Goal: Entertainment & Leisure: Consume media (video, audio)

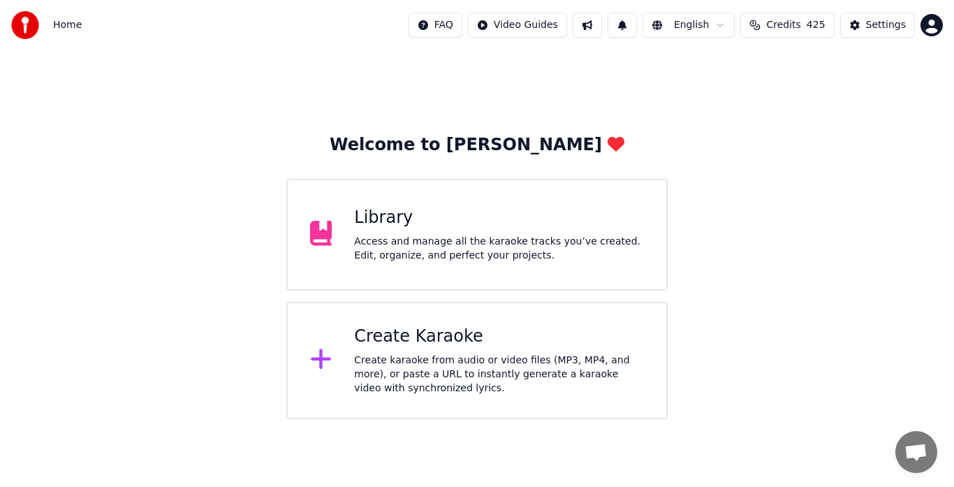
click at [413, 242] on div "Access and manage all the karaoke tracks you’ve created. Edit, organize, and pe…" at bounding box center [499, 249] width 290 height 28
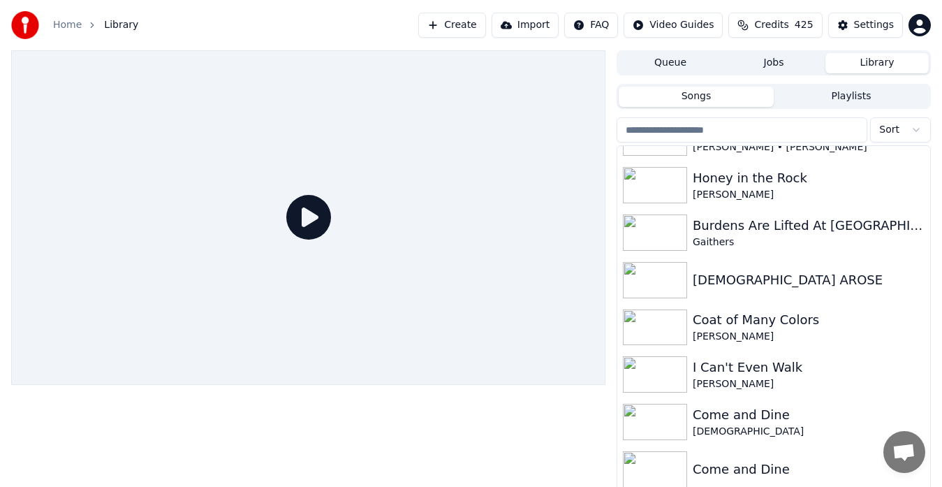
scroll to position [1505, 0]
click at [872, 292] on div "[DEMOGRAPHIC_DATA] AROSE" at bounding box center [774, 280] width 313 height 48
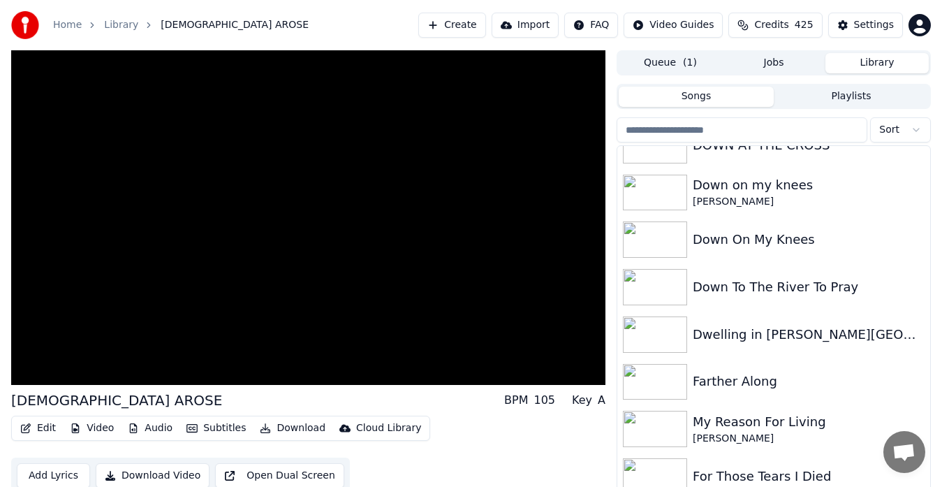
scroll to position [2022, 0]
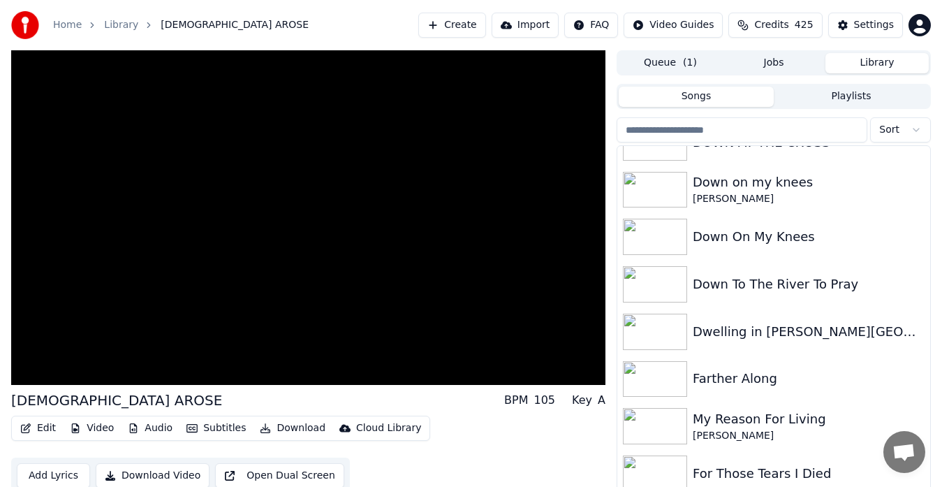
click at [377, 297] on video at bounding box center [308, 217] width 594 height 335
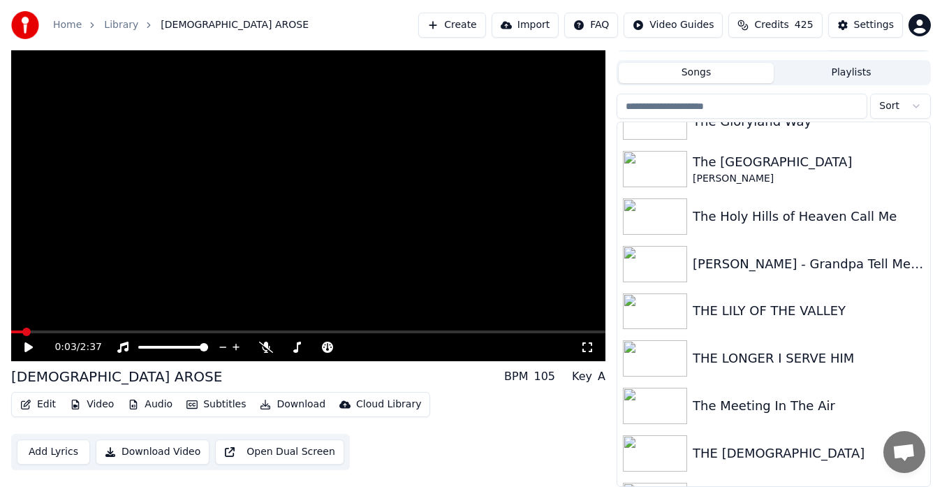
scroll to position [8288, 0]
click at [922, 105] on button "Sort" at bounding box center [900, 106] width 61 height 25
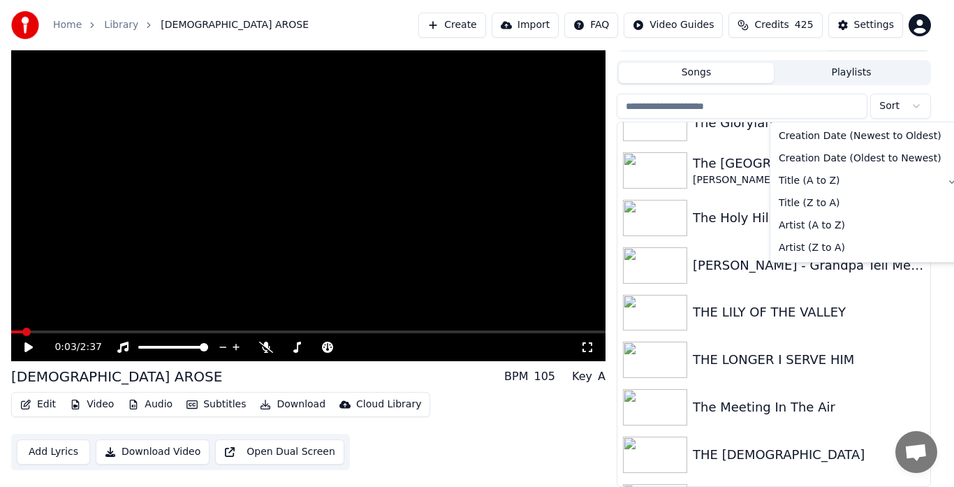
click at [815, 183] on span "Title (A to Z)" at bounding box center [809, 181] width 61 height 14
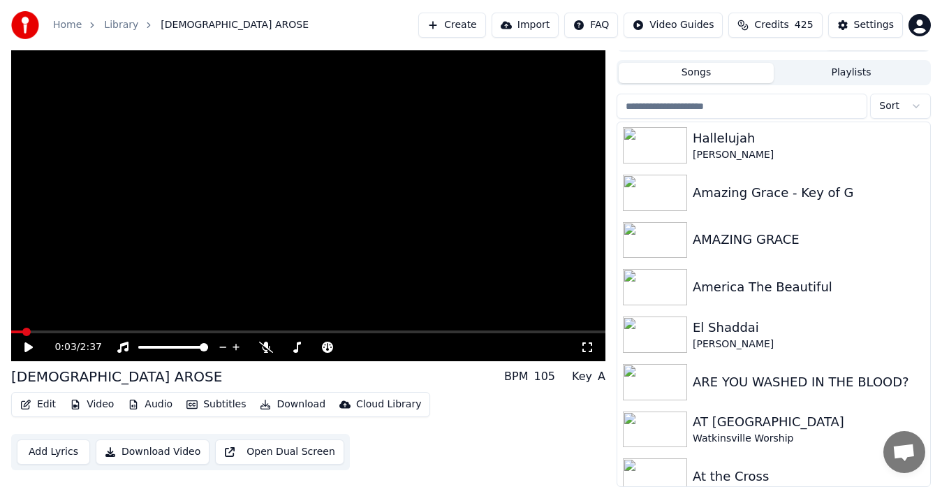
scroll to position [659, 0]
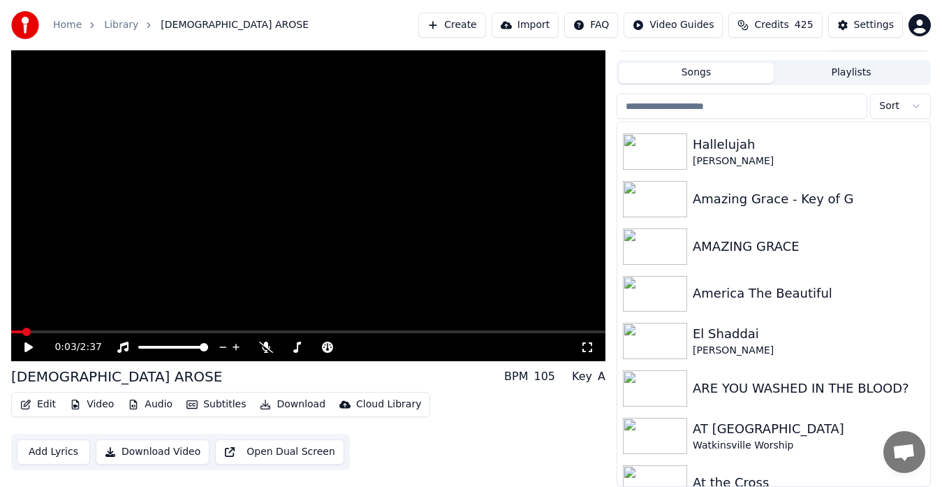
click at [778, 346] on div "[PERSON_NAME]" at bounding box center [809, 351] width 232 height 14
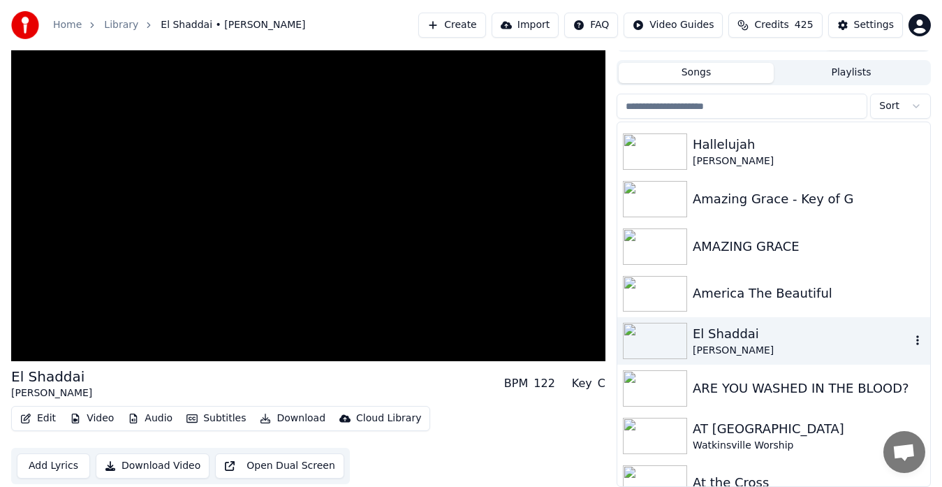
click at [911, 338] on icon "button" at bounding box center [918, 340] width 14 height 11
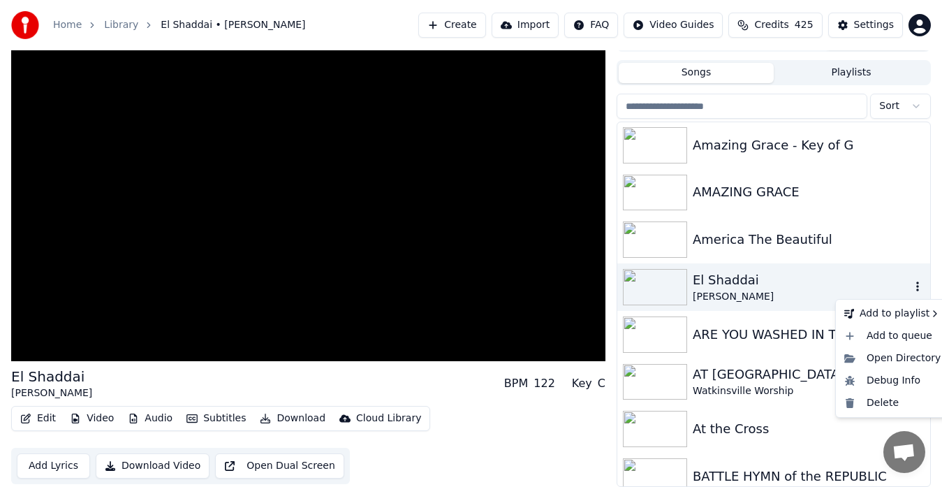
scroll to position [714, 0]
click at [914, 363] on div "Open Directory" at bounding box center [893, 357] width 108 height 22
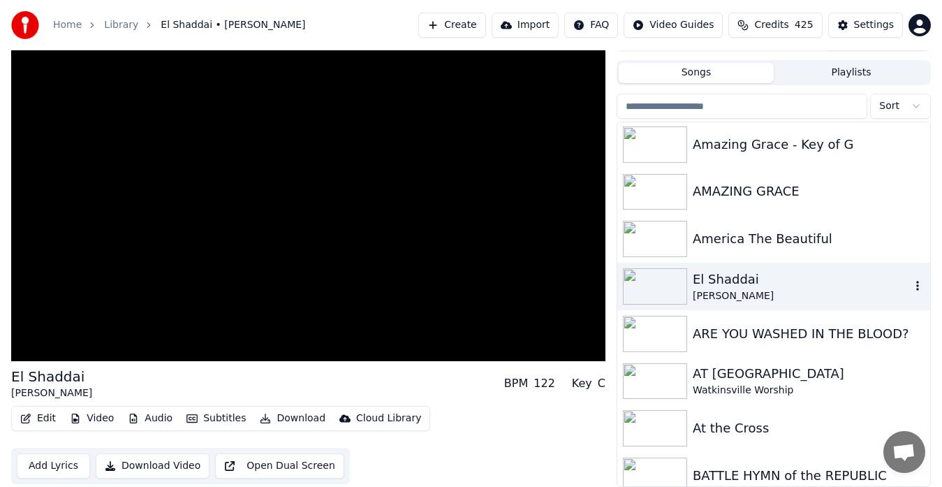
click at [507, 284] on video at bounding box center [308, 194] width 594 height 335
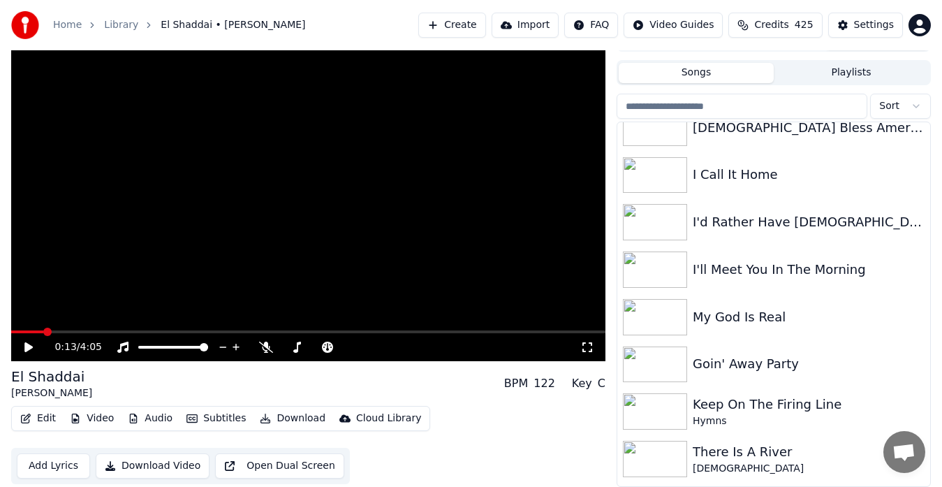
scroll to position [0, 0]
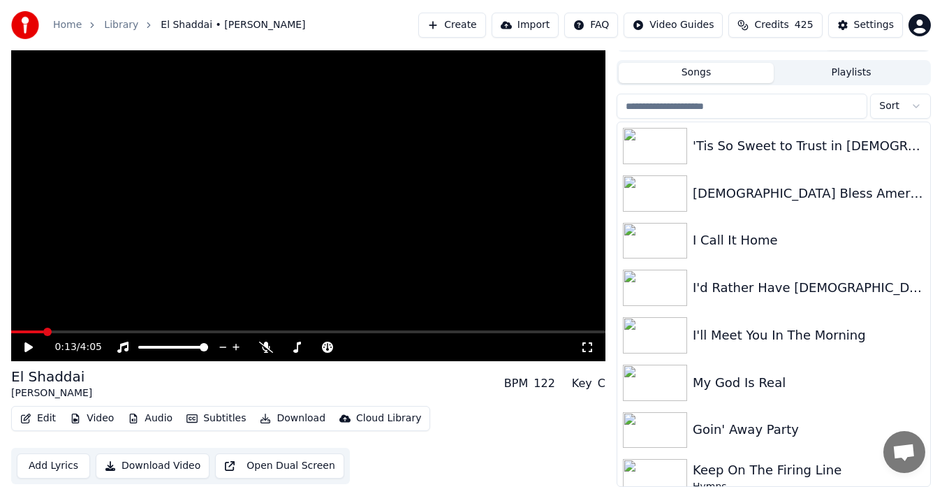
click at [734, 242] on div "I Call It Home" at bounding box center [809, 241] width 232 height 20
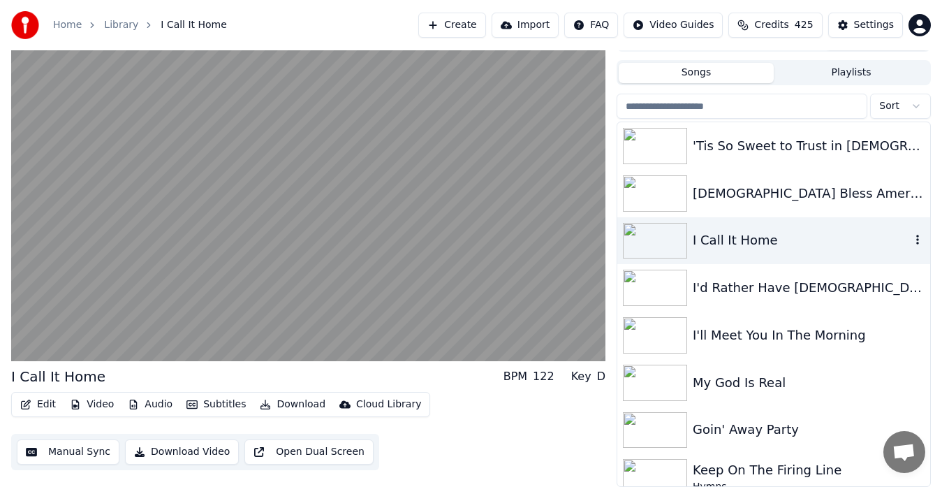
click at [536, 330] on video at bounding box center [308, 194] width 594 height 335
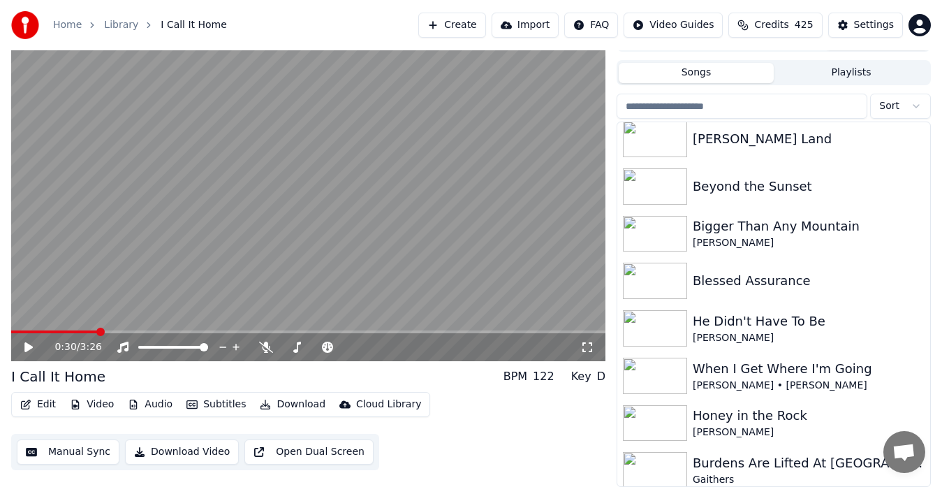
scroll to position [1242, 0]
click at [679, 194] on img at bounding box center [655, 186] width 64 height 36
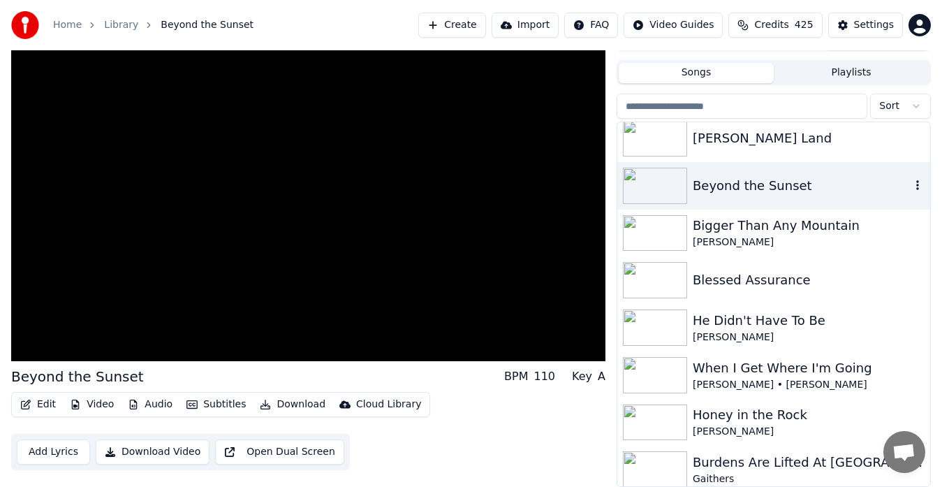
click at [492, 251] on video at bounding box center [308, 194] width 594 height 335
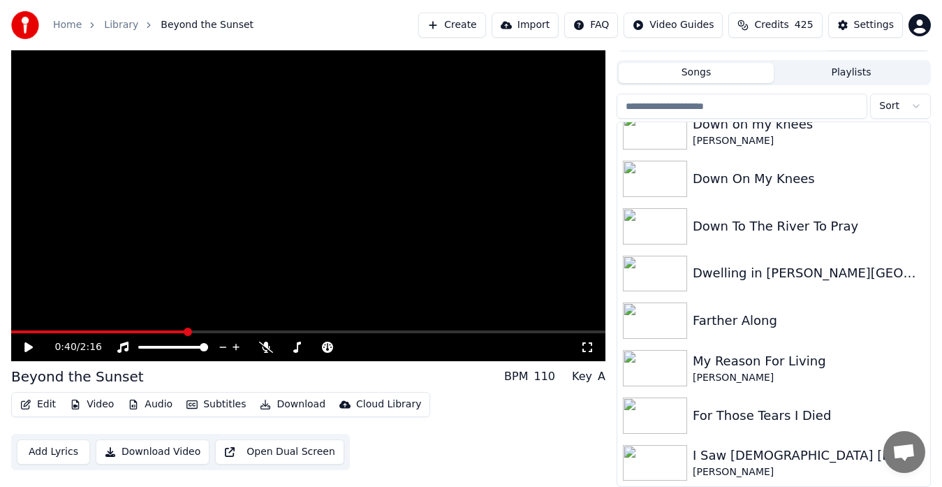
scroll to position [2059, 0]
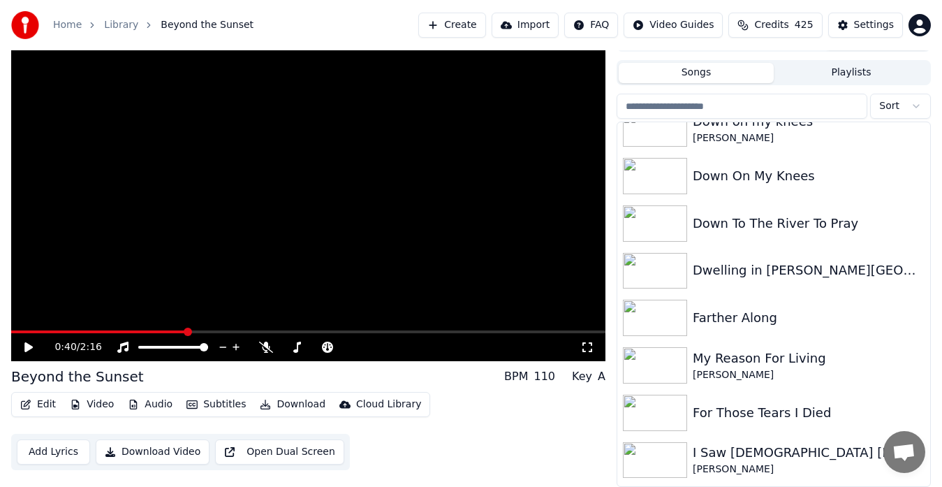
click at [659, 281] on img at bounding box center [655, 271] width 64 height 36
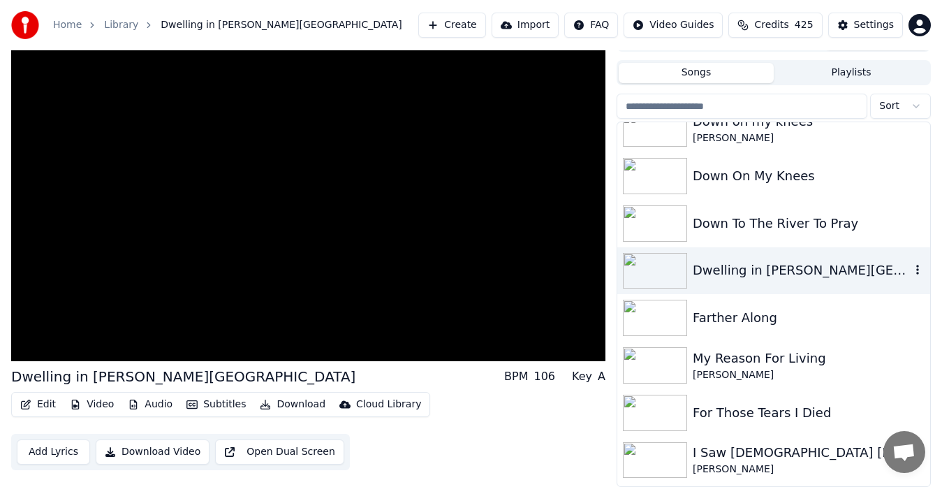
click at [310, 275] on video at bounding box center [308, 194] width 594 height 335
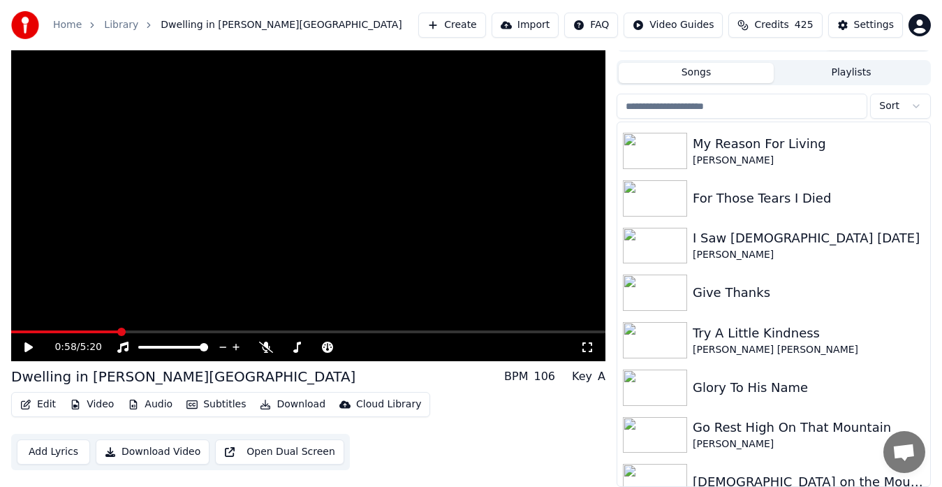
scroll to position [2305, 0]
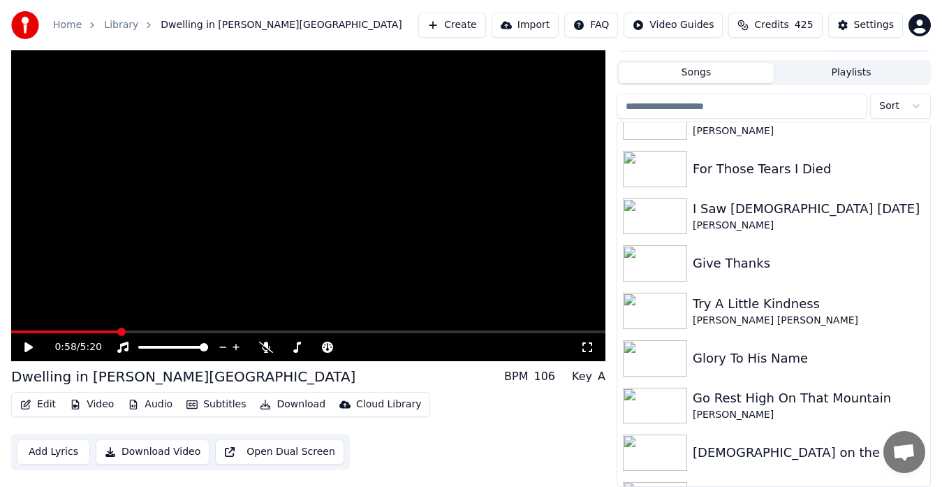
click at [666, 227] on img at bounding box center [655, 216] width 64 height 36
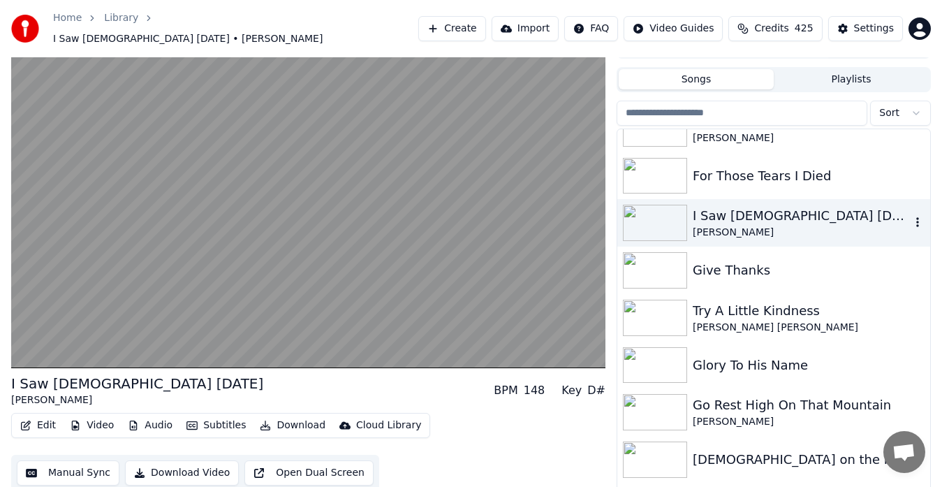
click at [395, 273] on video at bounding box center [308, 201] width 594 height 335
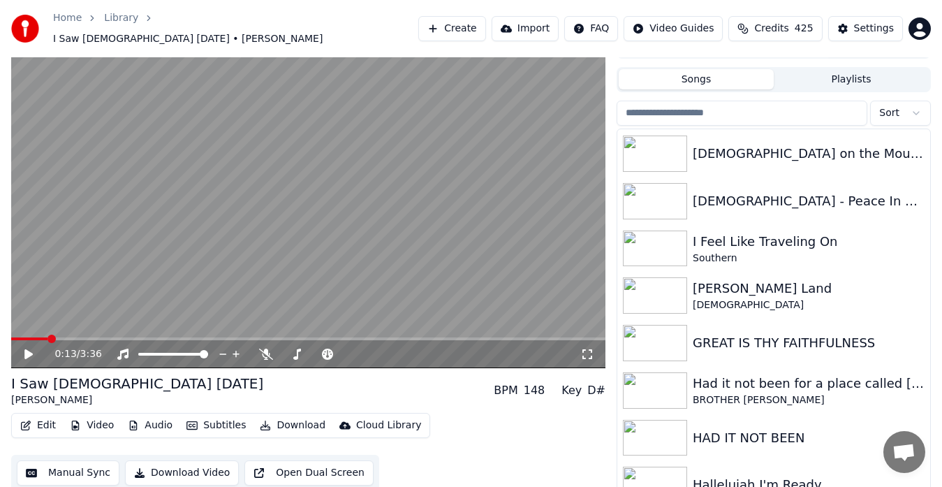
scroll to position [2626, 0]
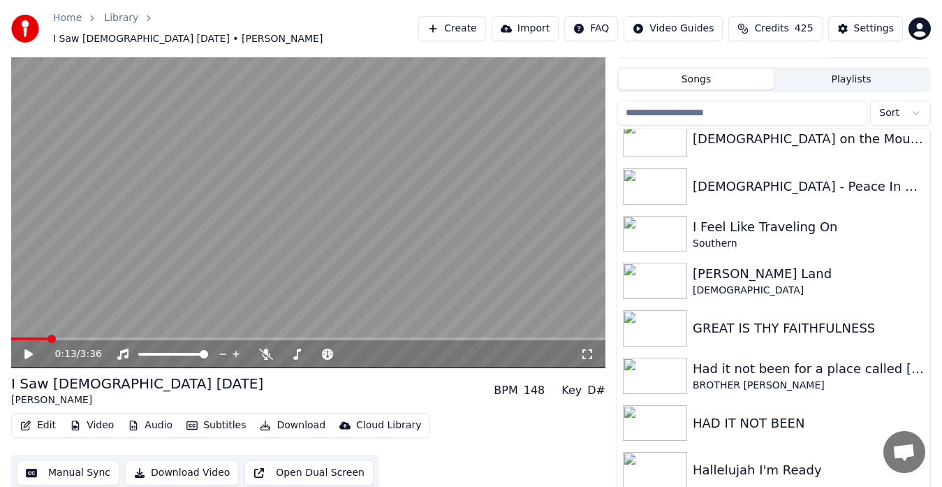
click at [669, 272] on img at bounding box center [655, 281] width 64 height 36
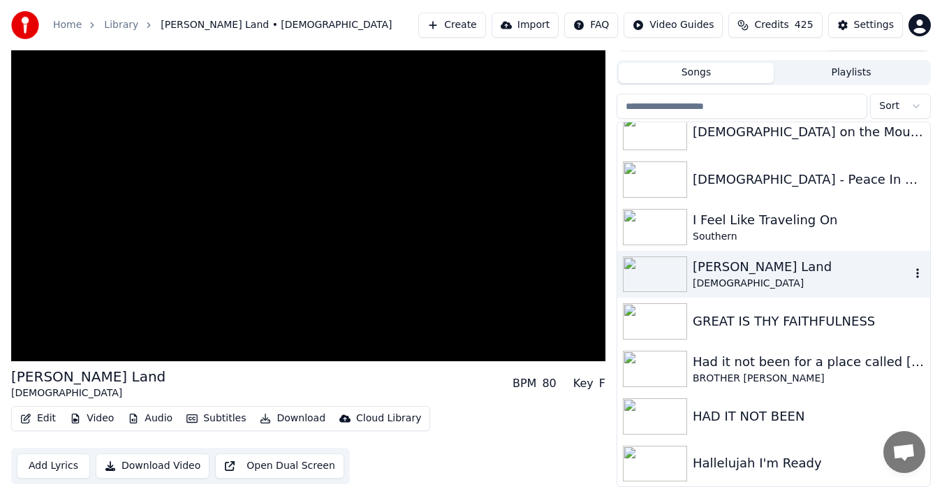
click at [506, 277] on video at bounding box center [308, 194] width 594 height 335
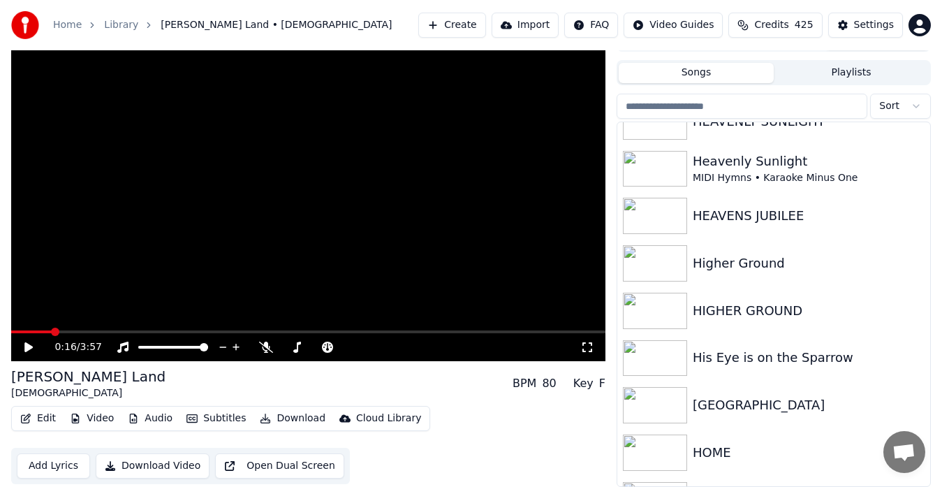
scroll to position [3484, 0]
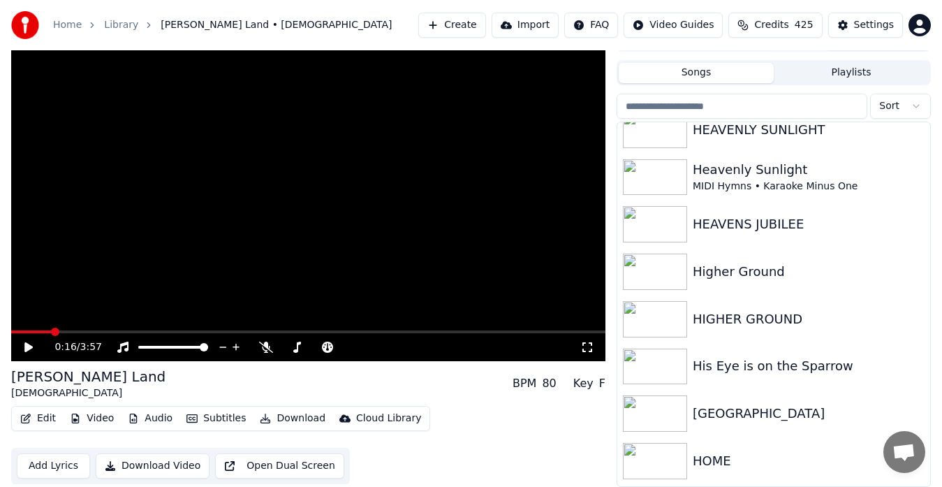
click at [664, 221] on img at bounding box center [655, 224] width 64 height 36
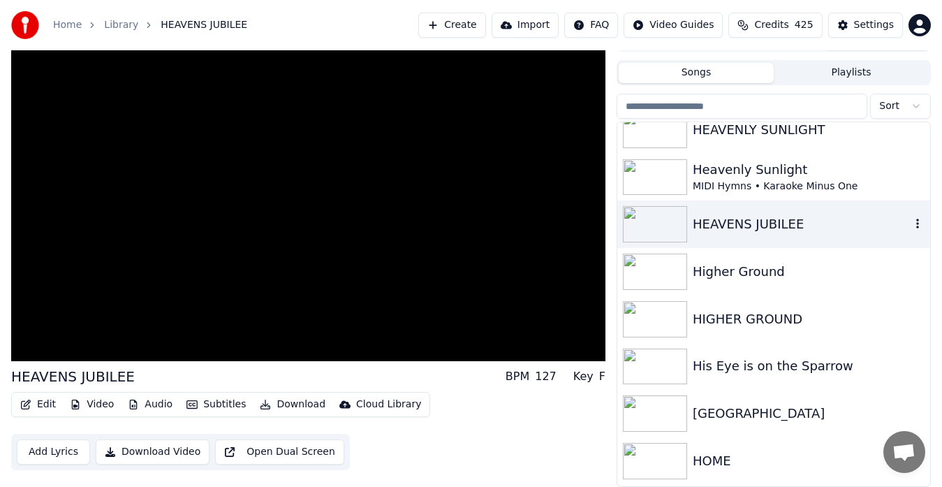
click at [379, 269] on video at bounding box center [308, 194] width 594 height 335
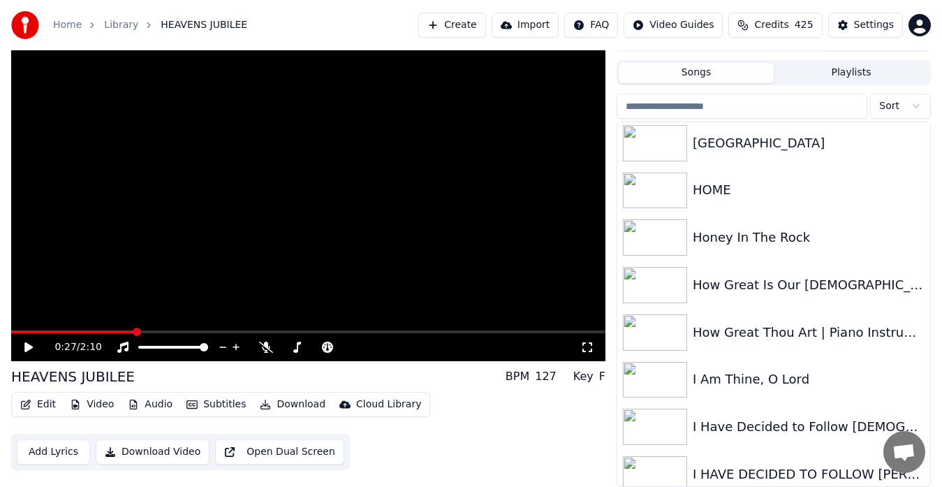
scroll to position [3763, 0]
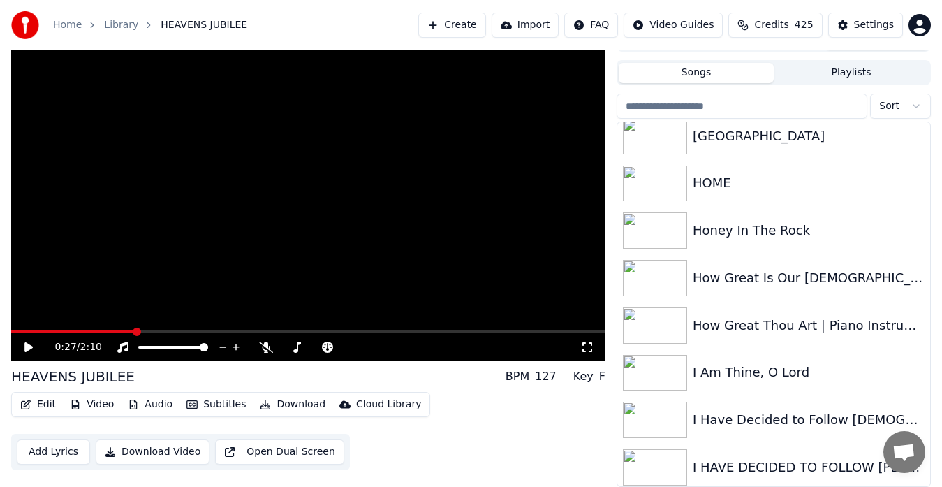
click at [669, 188] on img at bounding box center [655, 184] width 64 height 36
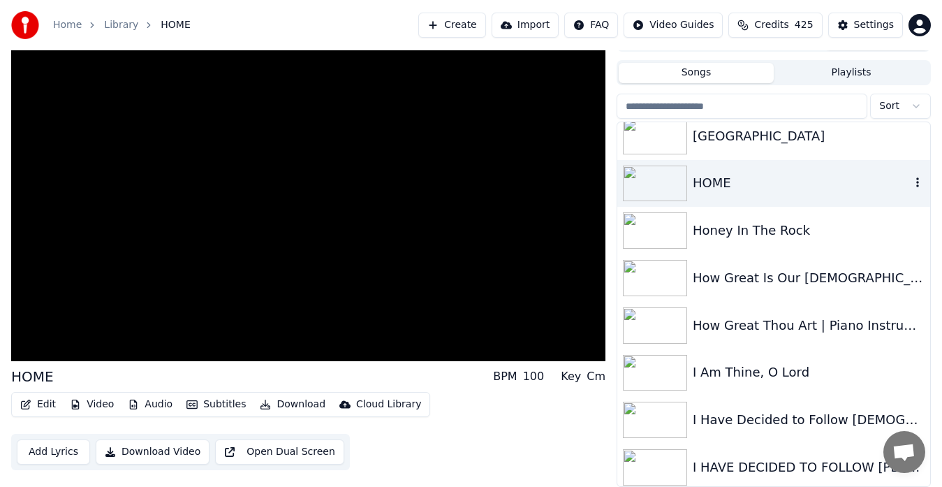
click at [848, 372] on div "I Am Thine, O Lord" at bounding box center [809, 373] width 232 height 20
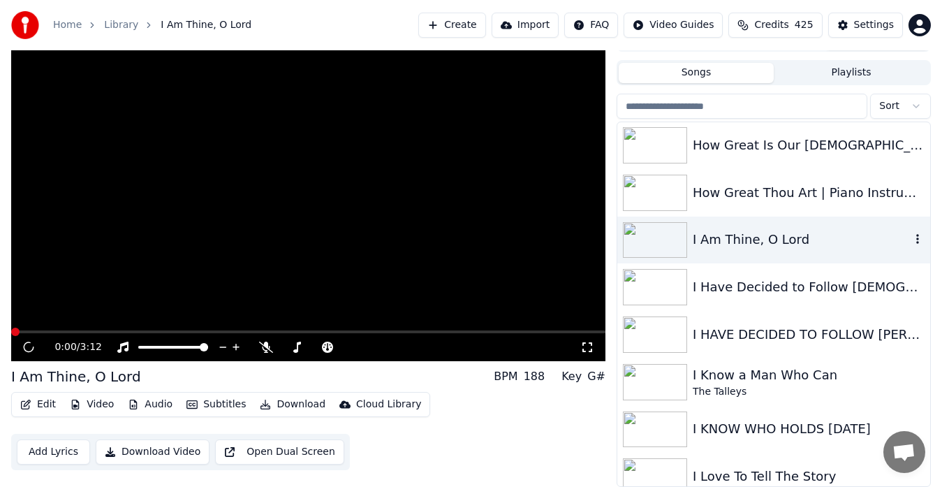
scroll to position [3901, 0]
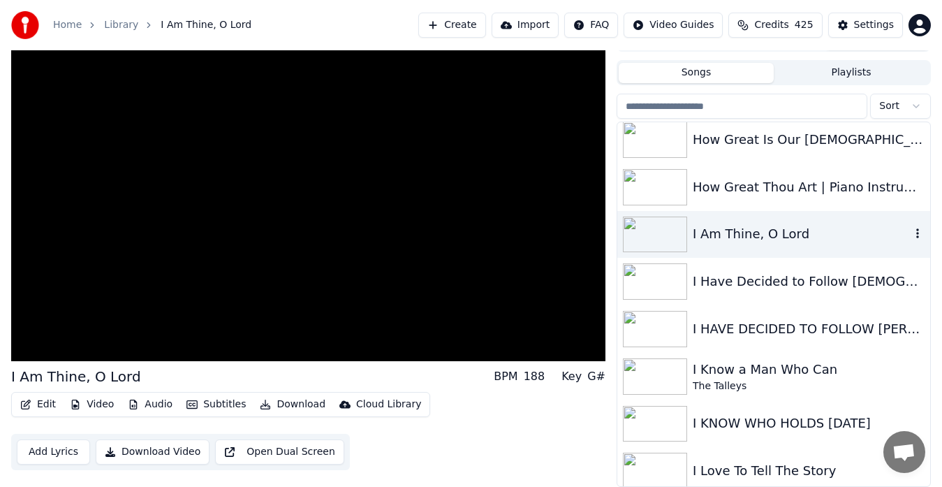
click at [508, 333] on video at bounding box center [308, 194] width 594 height 335
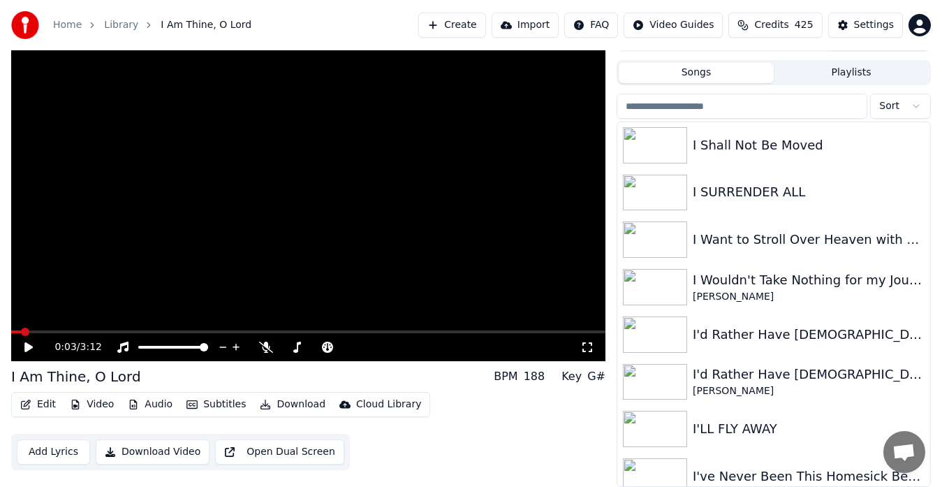
scroll to position [4321, 0]
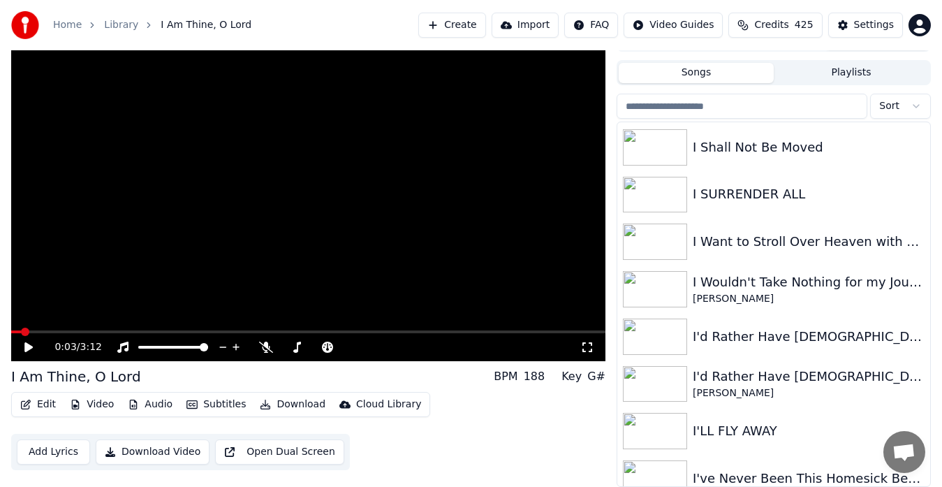
click at [665, 241] on img at bounding box center [655, 242] width 64 height 36
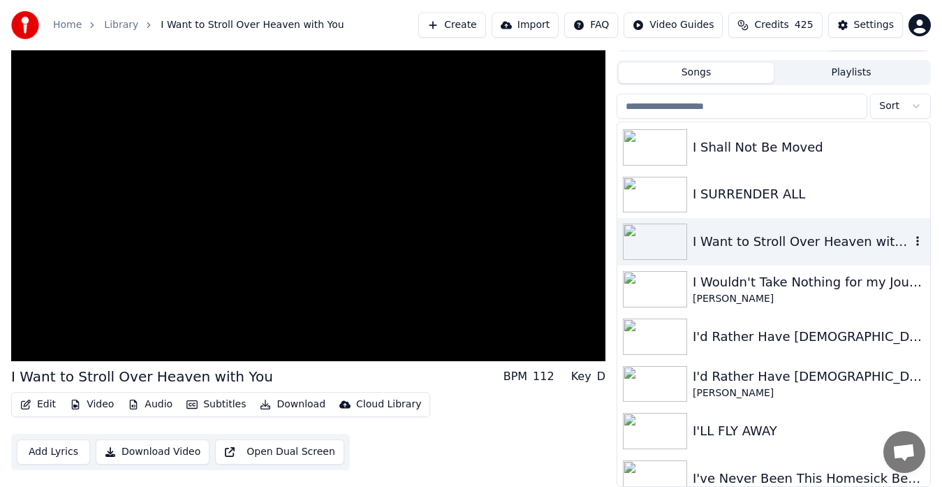
click at [335, 278] on video at bounding box center [308, 194] width 594 height 335
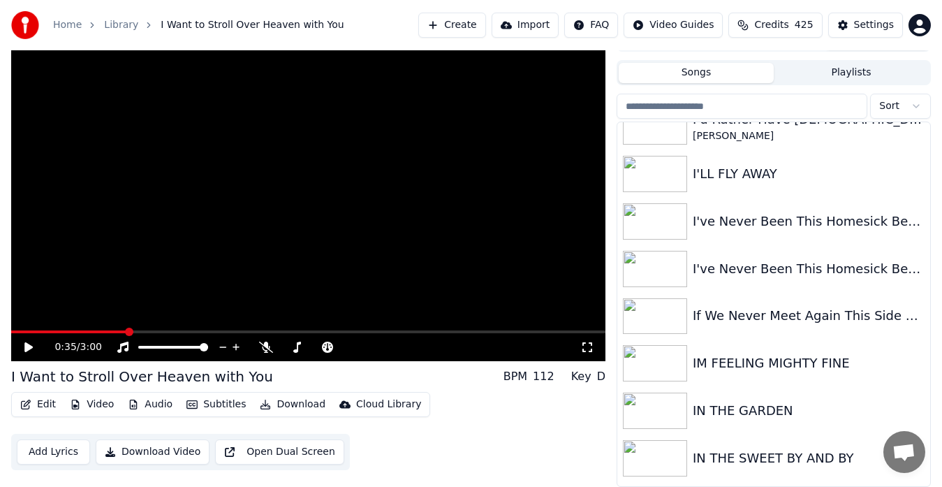
scroll to position [4583, 0]
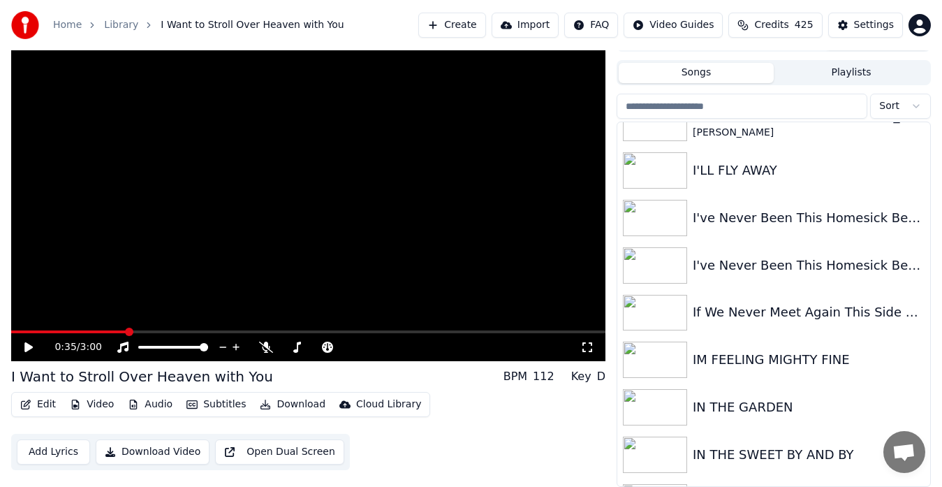
click at [851, 224] on div "I've Never Been This Homesick Before" at bounding box center [809, 218] width 232 height 20
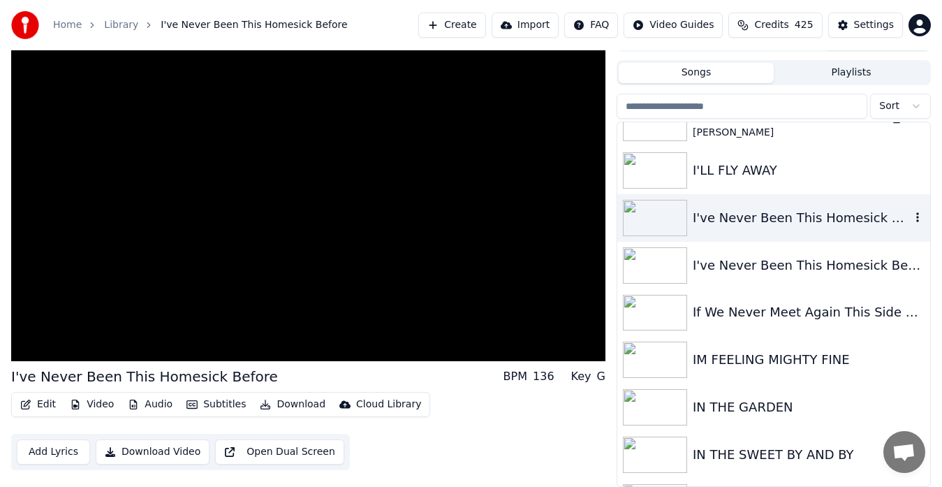
click at [459, 284] on video at bounding box center [308, 194] width 594 height 335
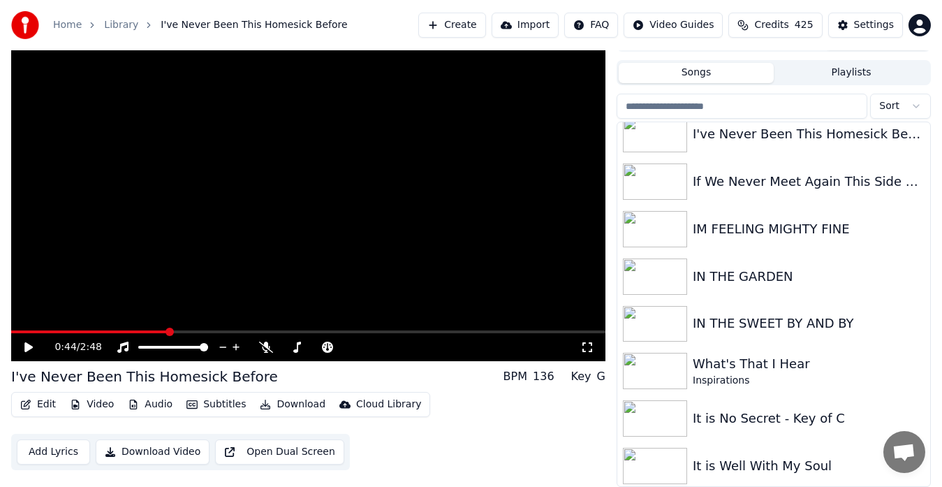
scroll to position [4717, 0]
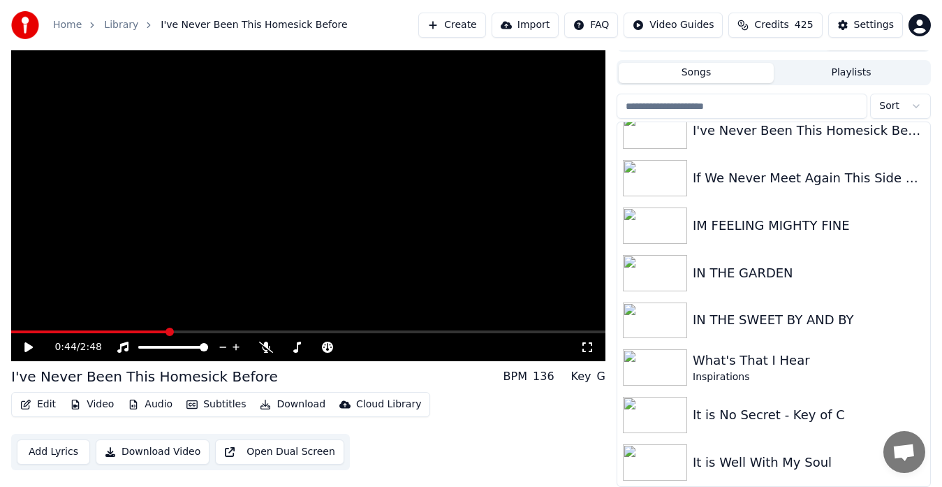
click at [785, 358] on div "What's That I Hear" at bounding box center [809, 361] width 232 height 20
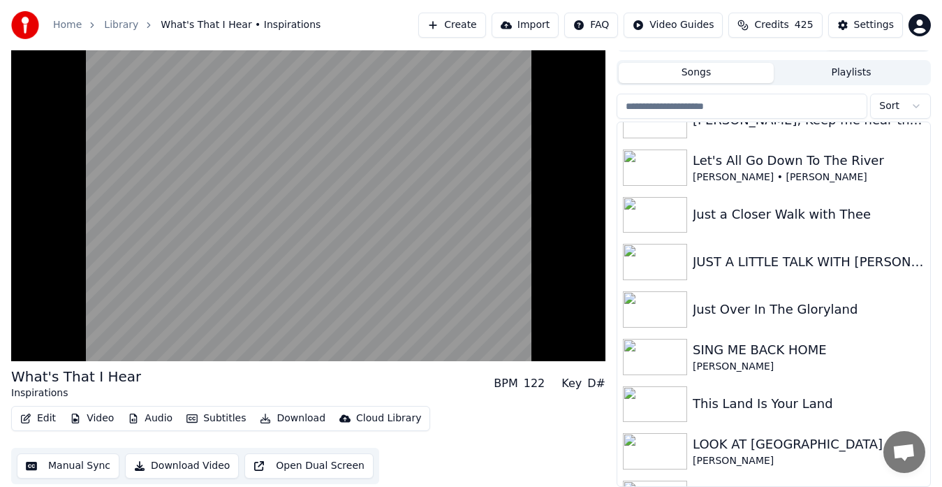
scroll to position [5480, 0]
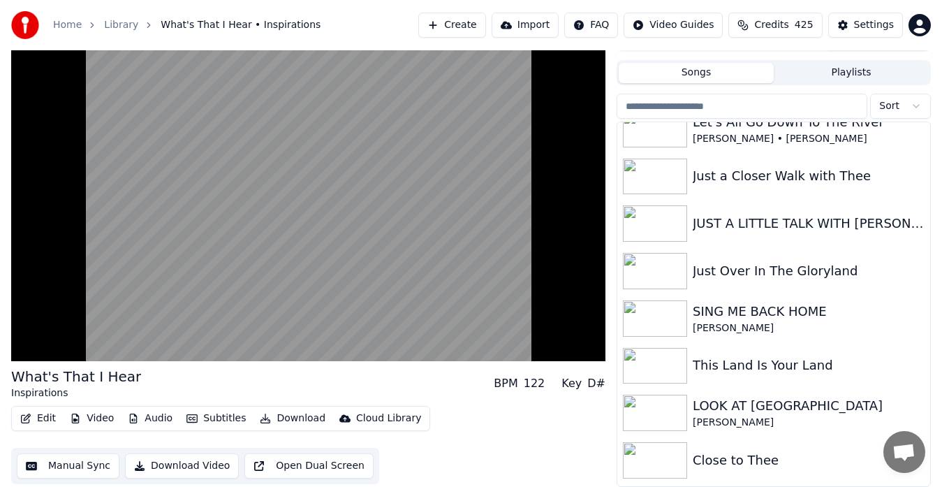
click at [670, 277] on img at bounding box center [655, 271] width 64 height 36
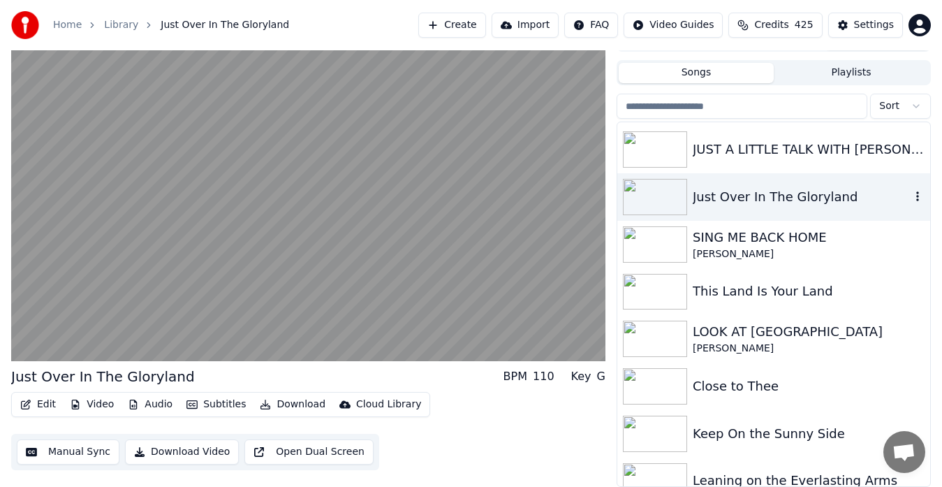
scroll to position [5572, 0]
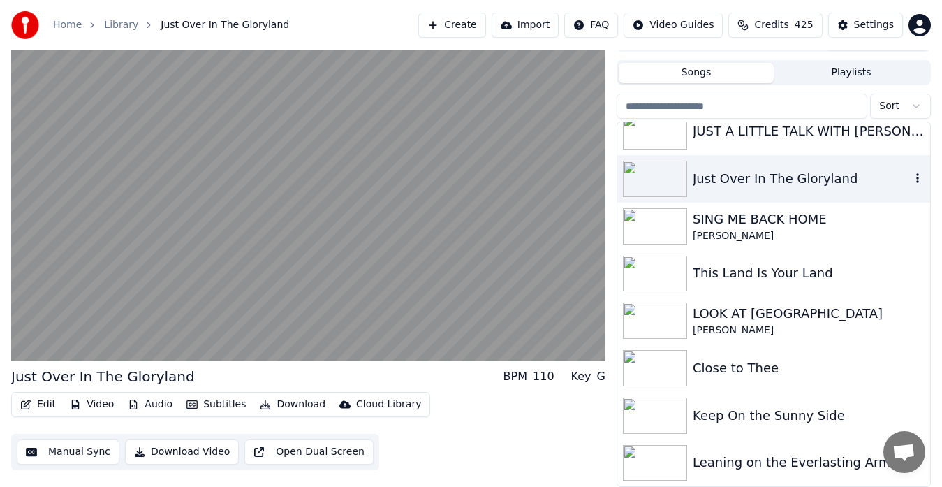
click at [663, 324] on img at bounding box center [655, 320] width 64 height 36
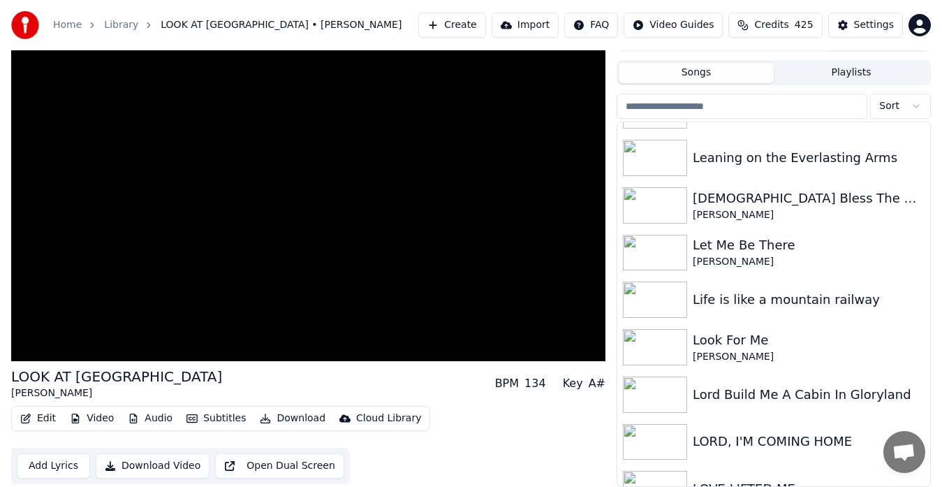
scroll to position [5903, 0]
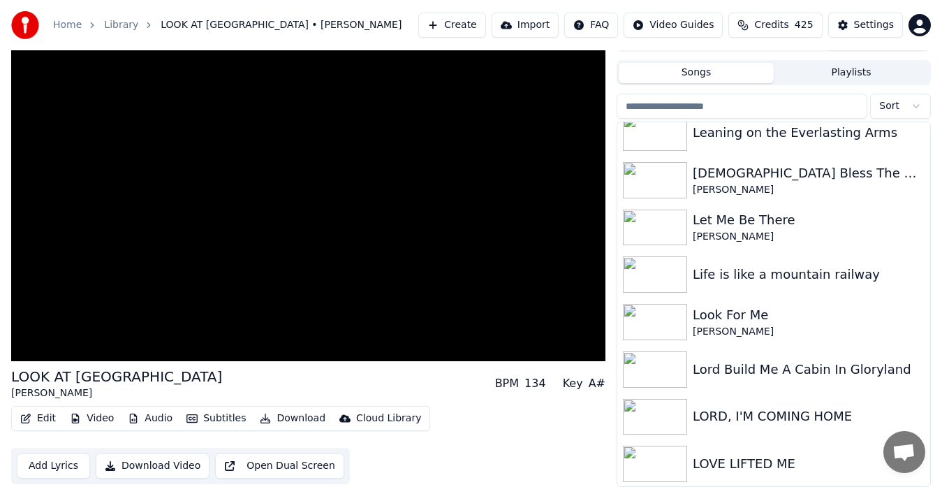
click at [663, 324] on img at bounding box center [655, 322] width 64 height 36
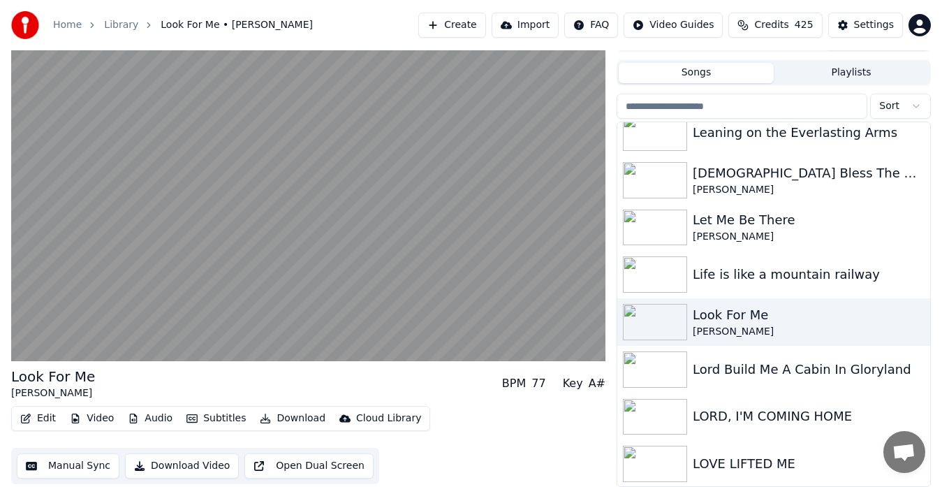
click at [427, 307] on video at bounding box center [308, 194] width 594 height 335
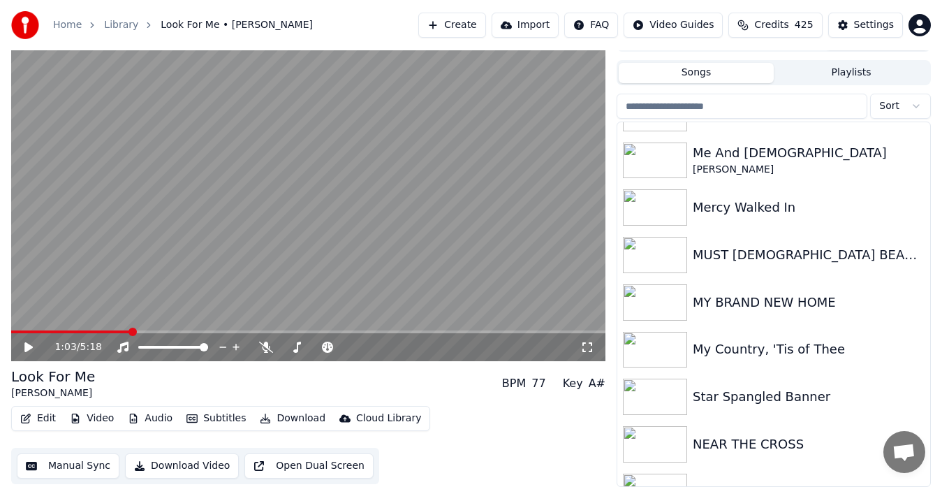
scroll to position [6352, 0]
click at [666, 305] on img at bounding box center [655, 301] width 64 height 36
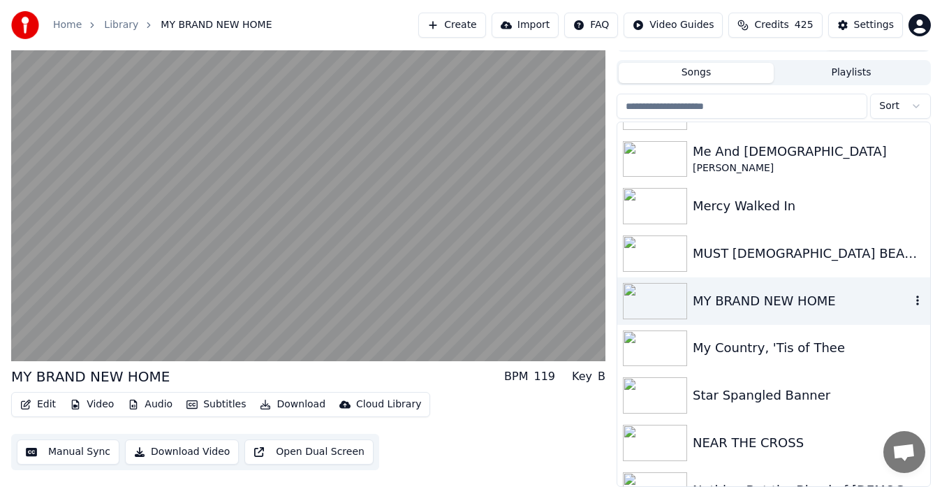
click at [450, 258] on video at bounding box center [308, 194] width 594 height 335
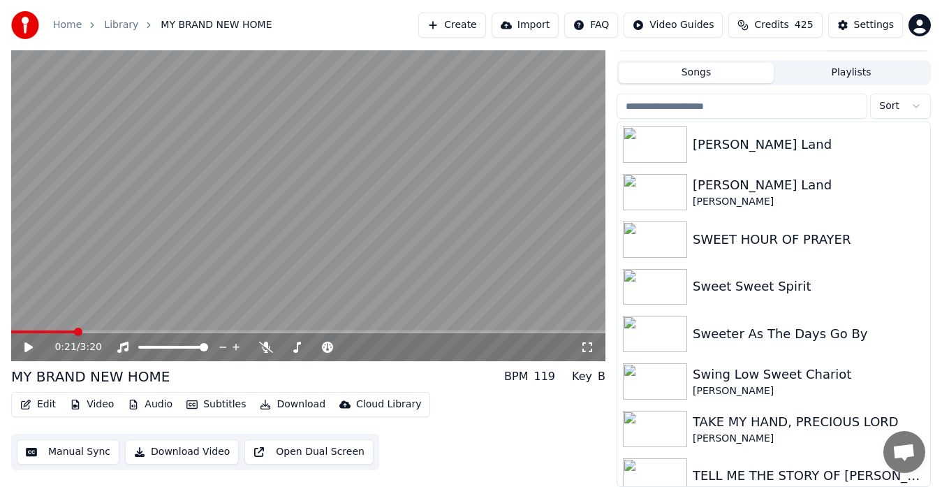
scroll to position [7700, 0]
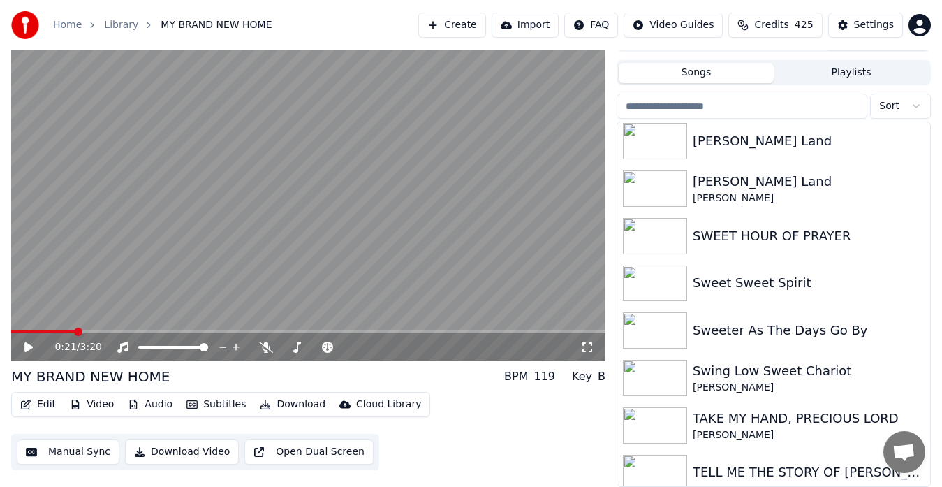
click at [664, 198] on img at bounding box center [655, 188] width 64 height 36
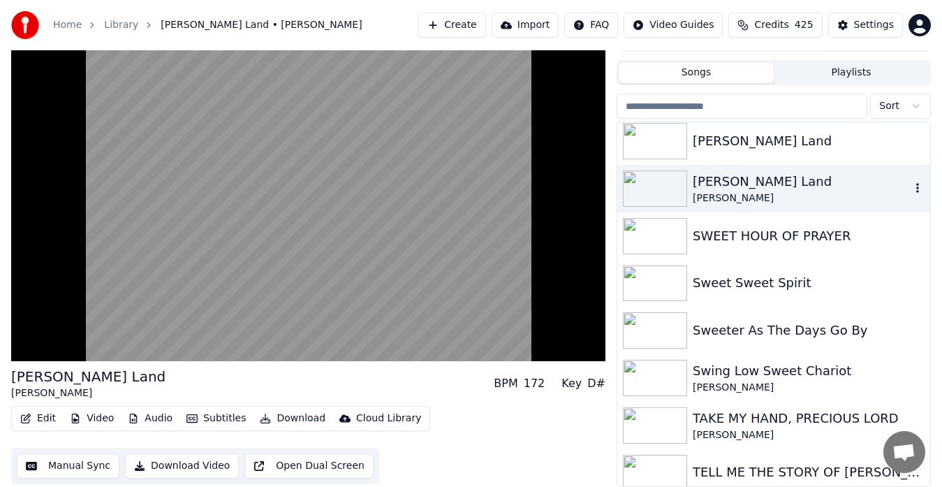
click at [455, 271] on video at bounding box center [308, 194] width 594 height 335
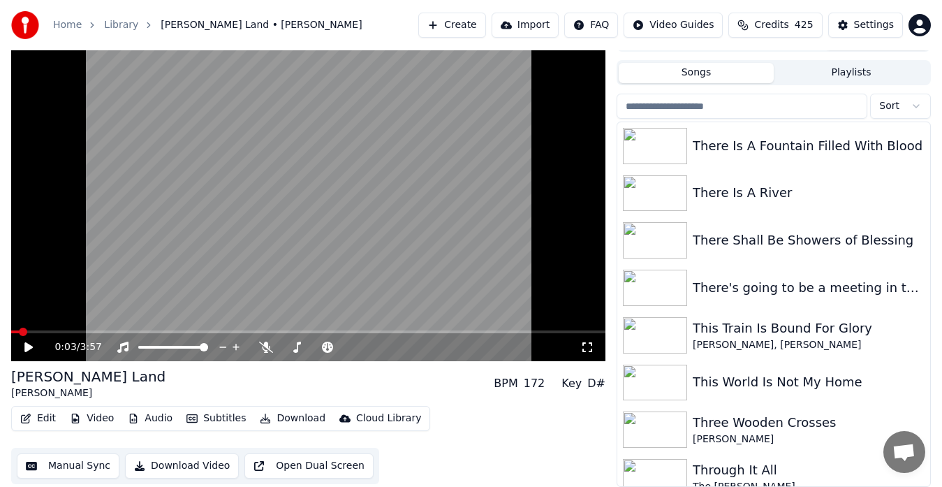
scroll to position [8803, 0]
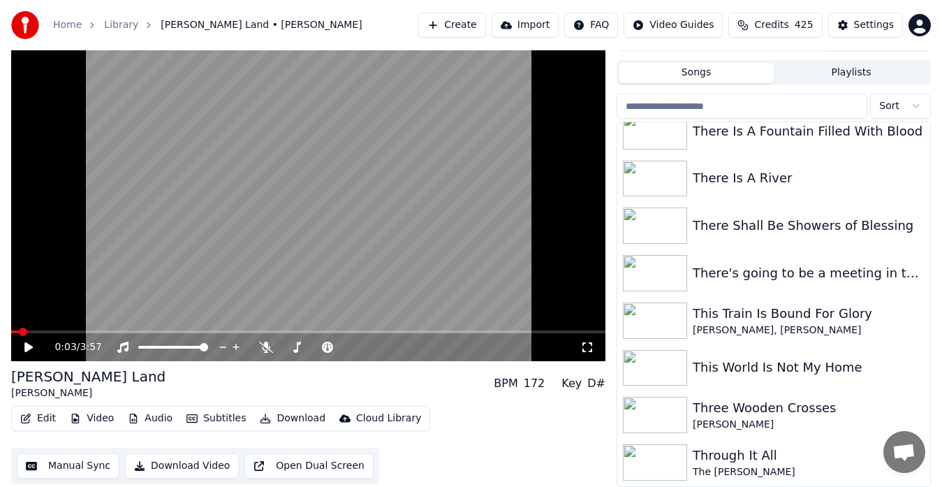
click at [753, 189] on div "There Is A River" at bounding box center [774, 179] width 313 height 48
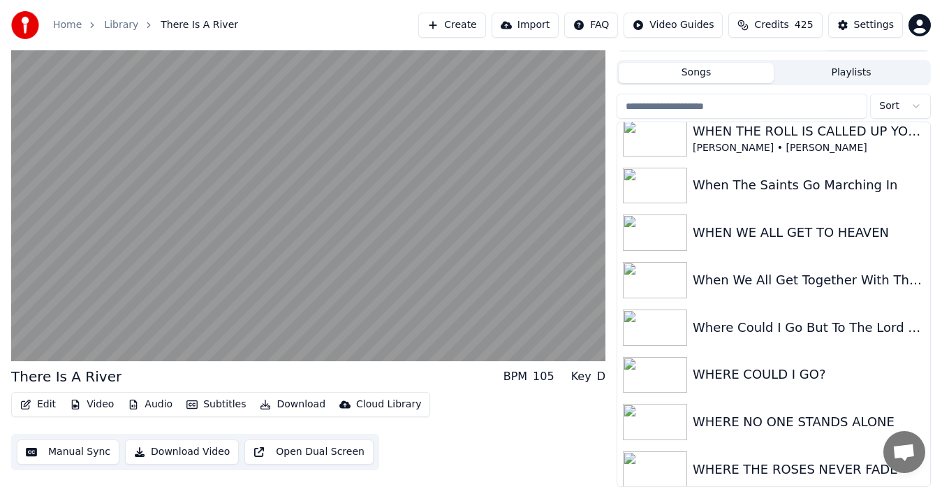
scroll to position [9836, 0]
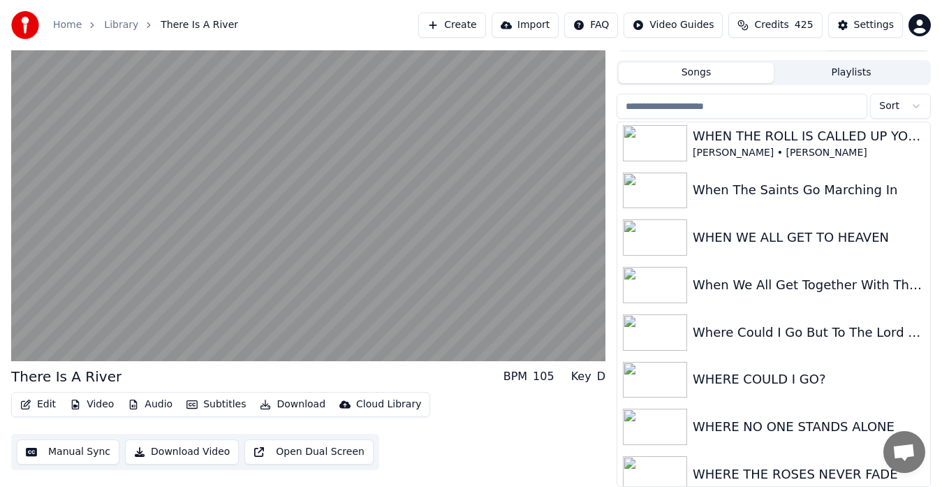
click at [765, 293] on div "When We All Get Together With The Lord" at bounding box center [809, 285] width 232 height 20
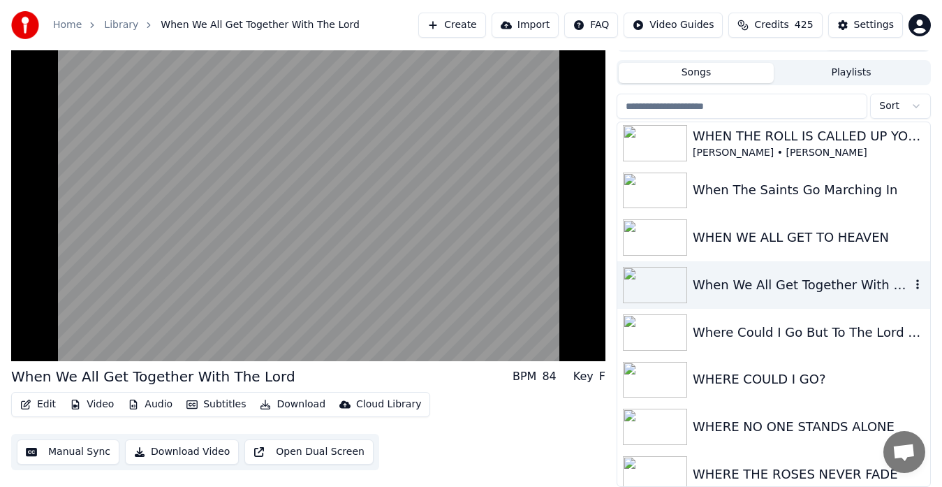
click at [453, 281] on video at bounding box center [308, 194] width 594 height 335
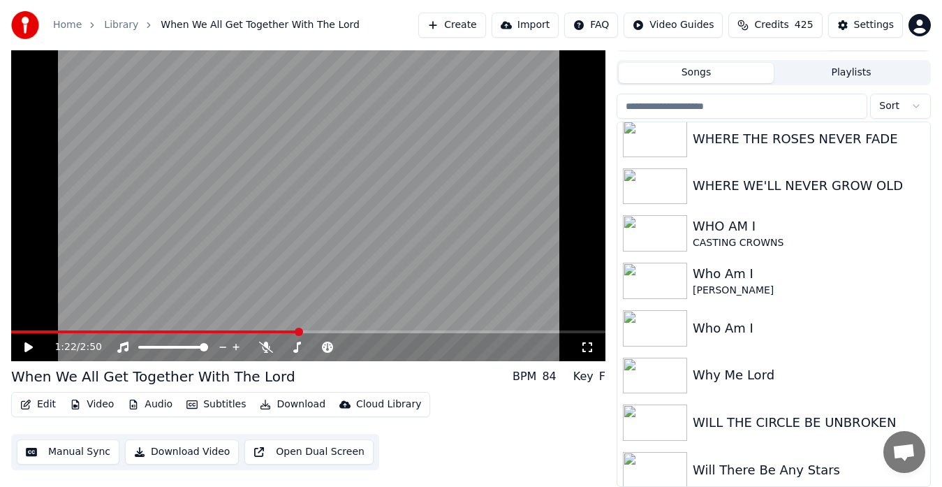
scroll to position [10169, 0]
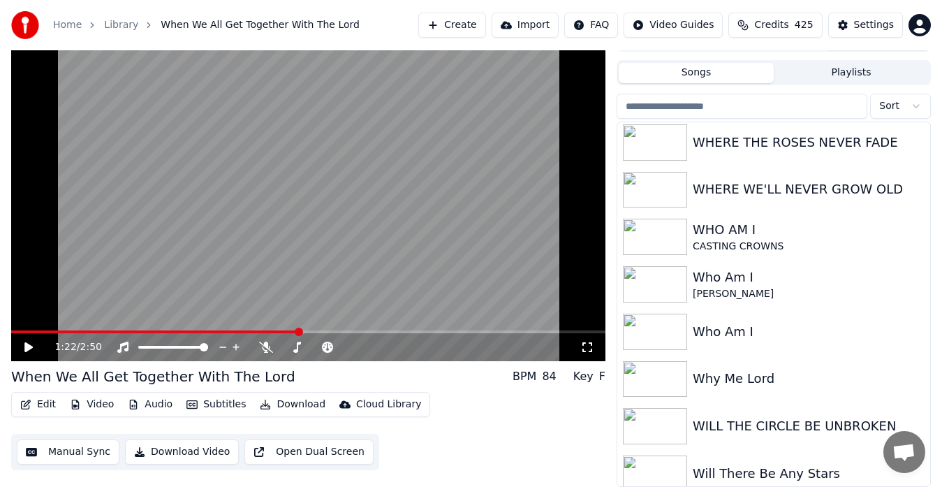
click at [835, 191] on div "WHERE WE'LL NEVER GROW OLD" at bounding box center [809, 190] width 232 height 20
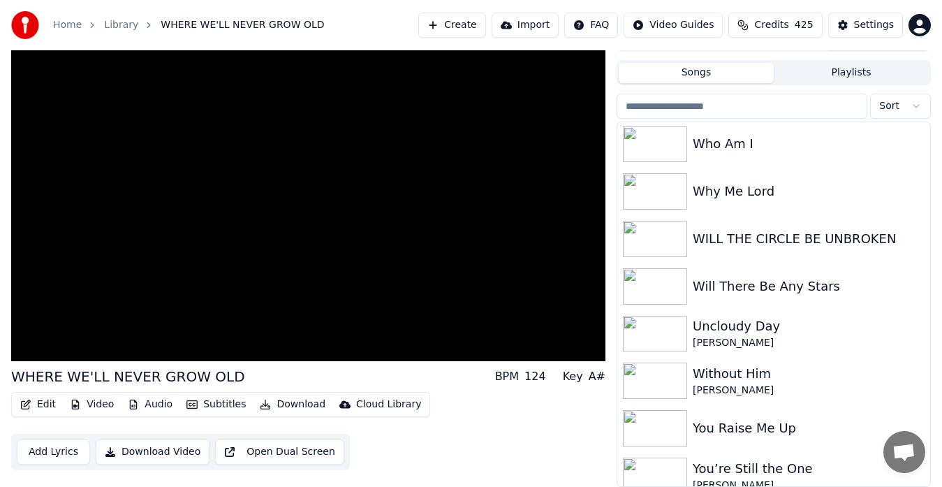
scroll to position [10370, 0]
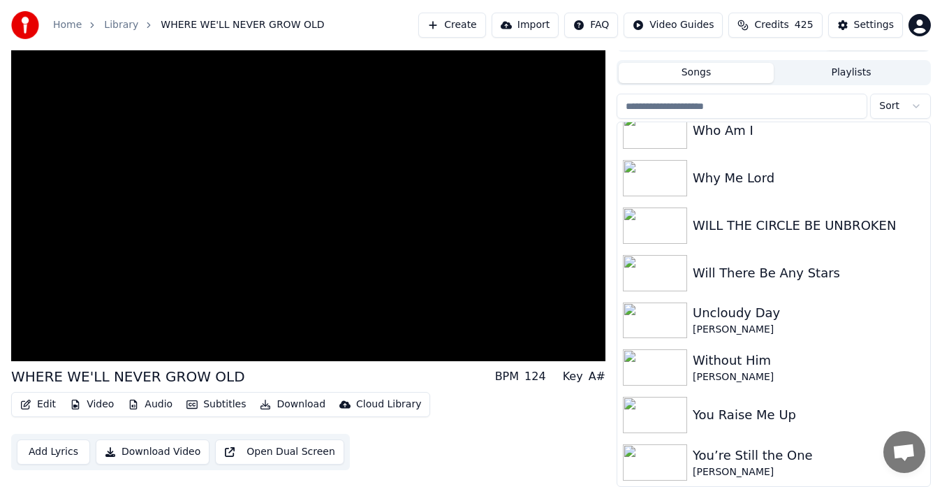
click at [866, 72] on button "Playlists" at bounding box center [851, 73] width 155 height 20
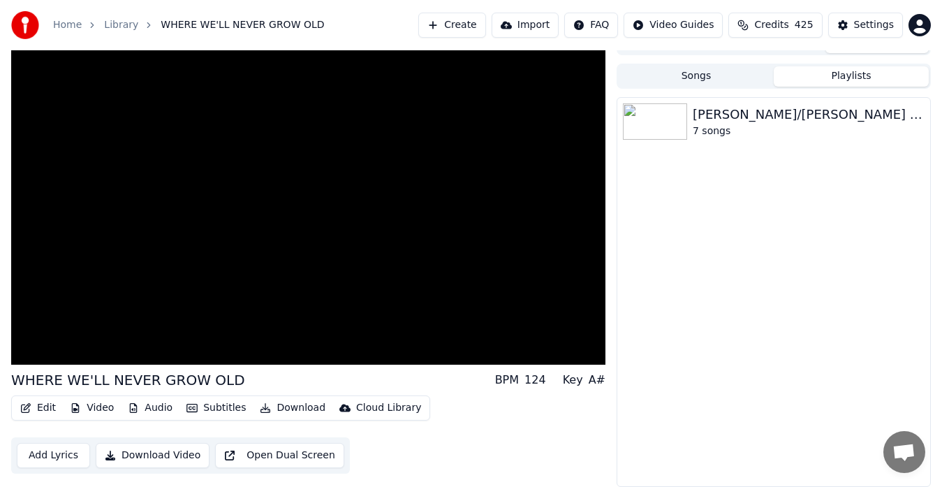
click at [525, 28] on button "Import" at bounding box center [525, 25] width 67 height 25
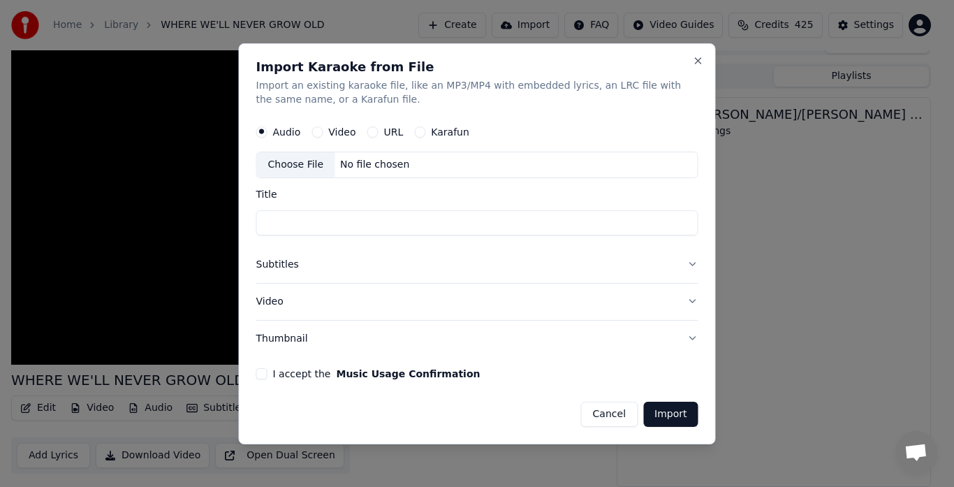
click at [446, 31] on div at bounding box center [477, 243] width 954 height 487
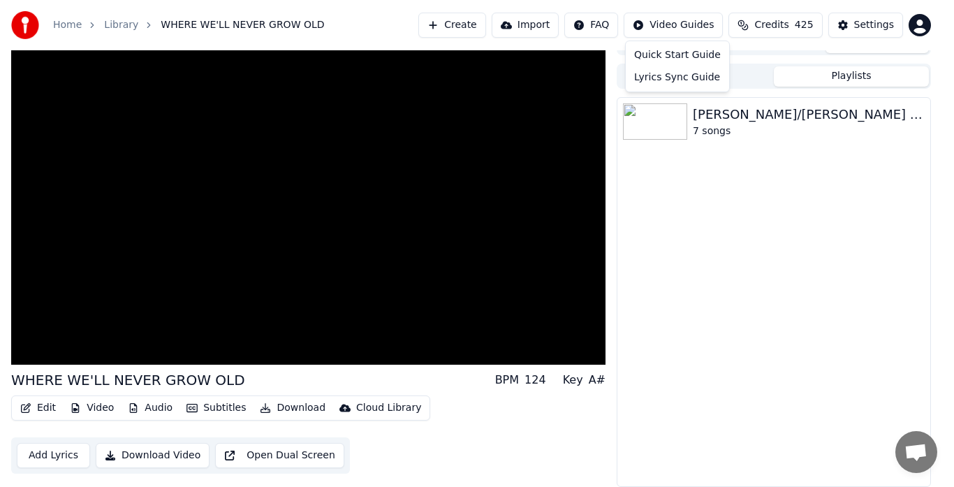
click at [670, 24] on html "Home Library WHERE WE'LL NEVER GROW OLD Create Import FAQ Video Guides Credits …" at bounding box center [477, 223] width 954 height 487
click at [864, 23] on html "Home Library WHERE WE'LL NEVER GROW OLD Create Import FAQ Video Guides Credits …" at bounding box center [477, 223] width 954 height 487
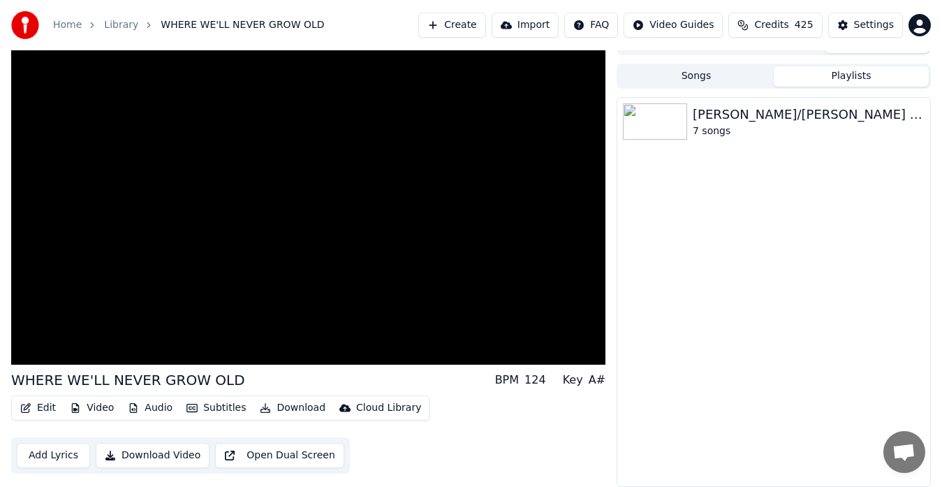
click at [790, 30] on button "Credits 425" at bounding box center [776, 25] width 94 height 25
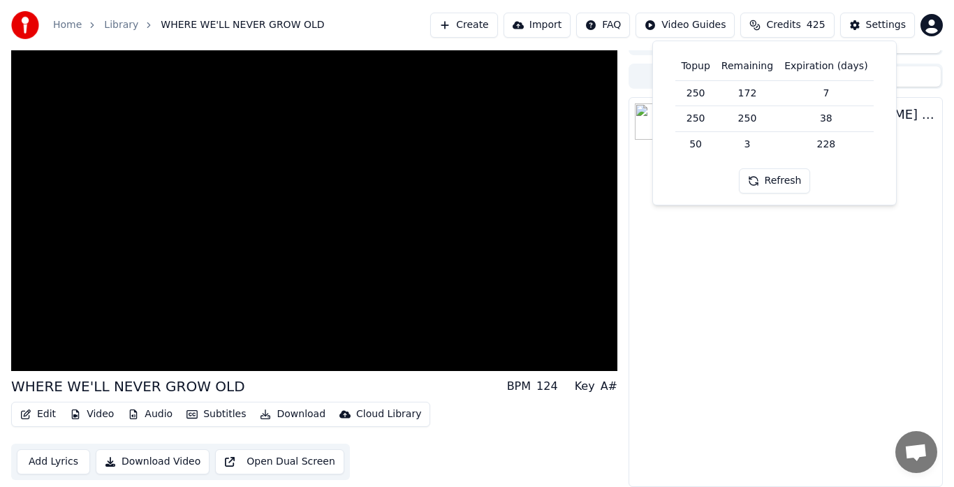
click at [666, 28] on html "Home Library WHERE WE'LL NEVER GROW OLD Create Import FAQ Video Guides Credits …" at bounding box center [477, 223] width 954 height 487
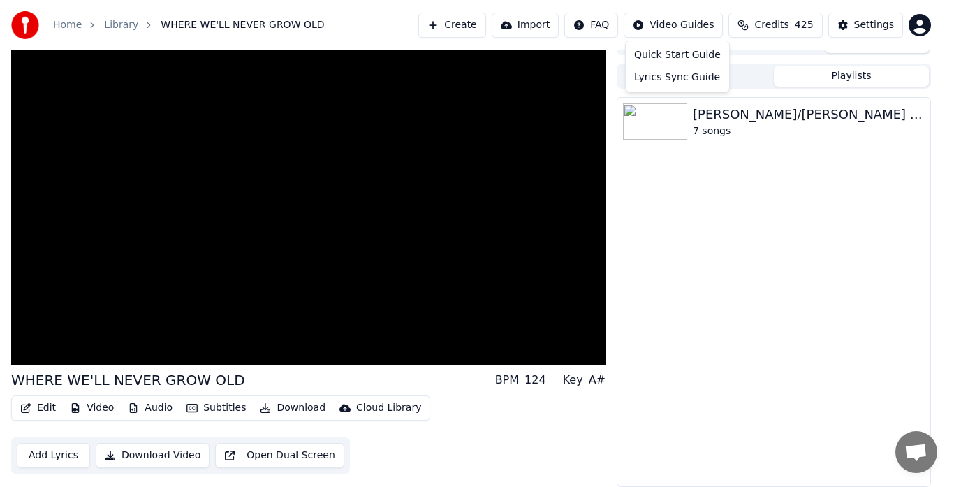
click at [599, 29] on html "Home Library WHERE WE'LL NEVER GROW OLD Create Import FAQ Video Guides Credits …" at bounding box center [477, 223] width 954 height 487
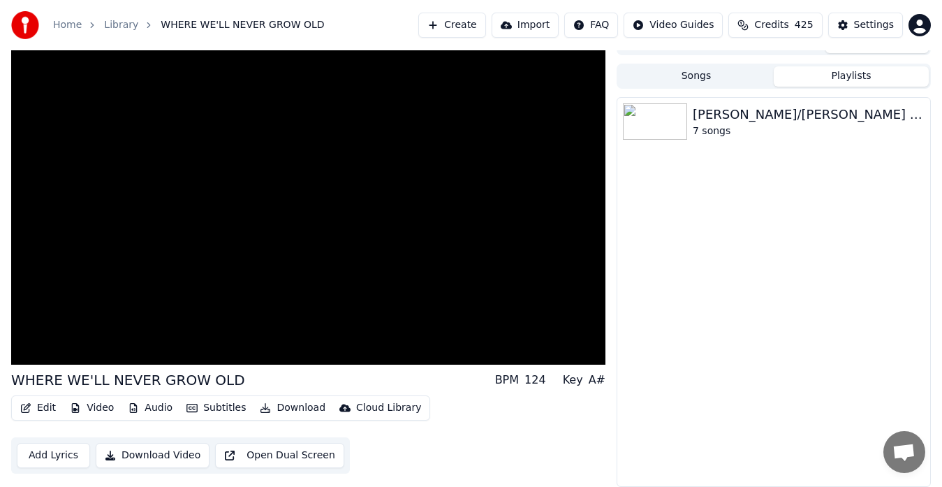
click at [538, 27] on button "Import" at bounding box center [525, 25] width 67 height 25
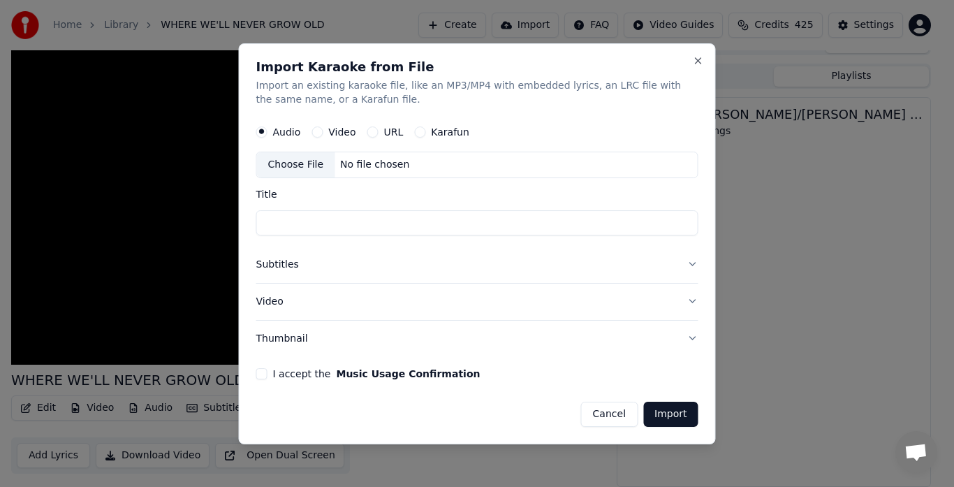
click at [464, 43] on div "Import Karaoke from File Import an existing karaoke file, like an MP3/MP4 with …" at bounding box center [477, 243] width 477 height 401
click at [610, 416] on button "Cancel" at bounding box center [609, 413] width 57 height 25
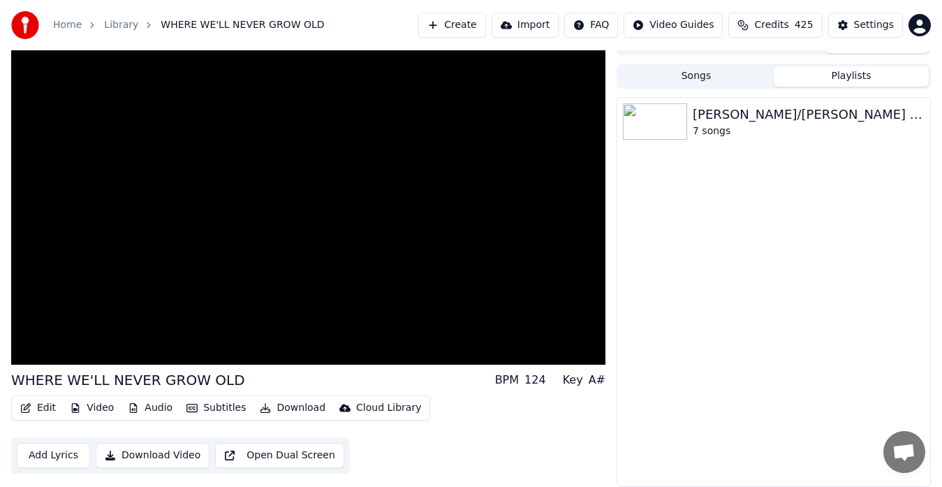
click at [63, 27] on link "Home" at bounding box center [67, 25] width 29 height 14
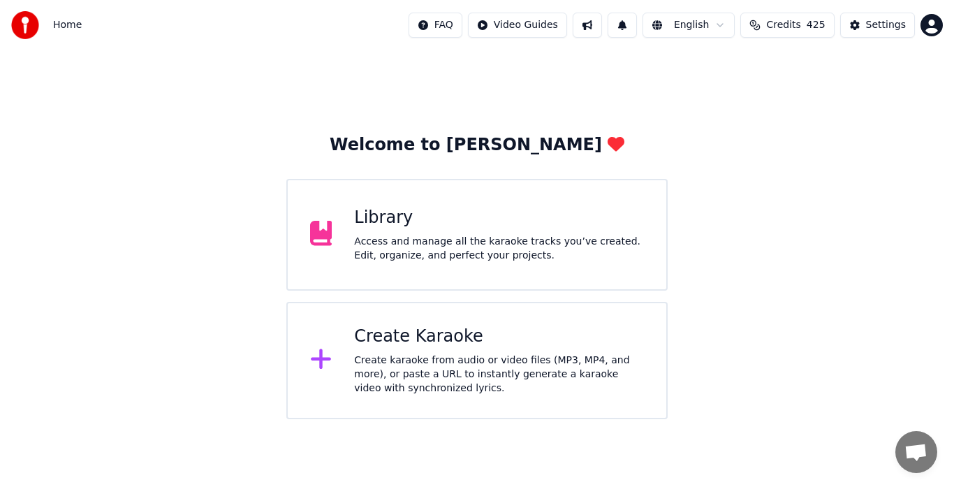
click at [495, 368] on div "Create karaoke from audio or video files (MP3, MP4, and more), or paste a URL t…" at bounding box center [499, 374] width 290 height 42
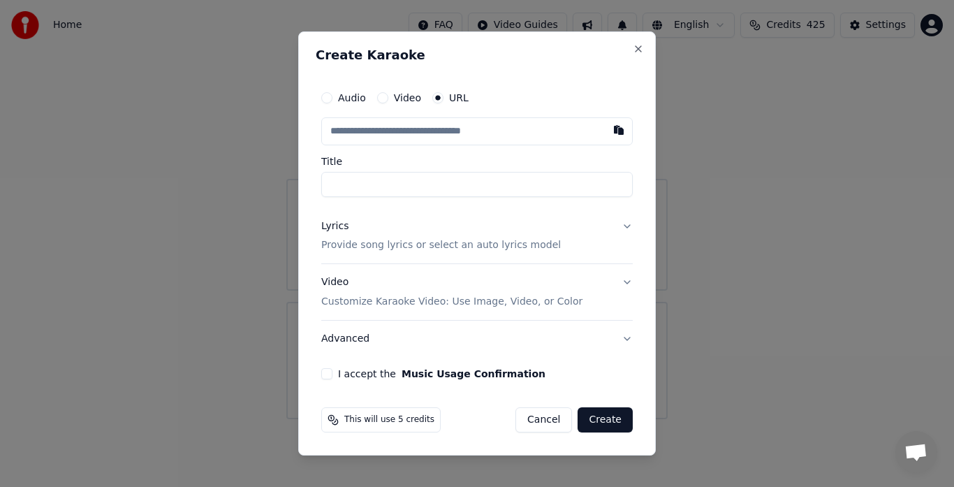
click at [550, 423] on button "Cancel" at bounding box center [544, 419] width 57 height 25
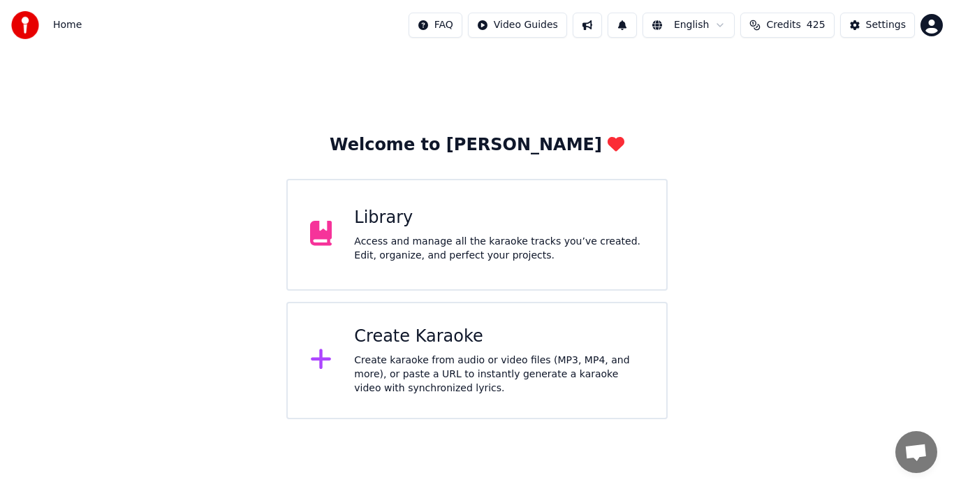
click at [588, 29] on button at bounding box center [587, 25] width 29 height 25
click at [625, 25] on button at bounding box center [622, 25] width 29 height 25
click at [687, 20] on button "English" at bounding box center [689, 25] width 93 height 25
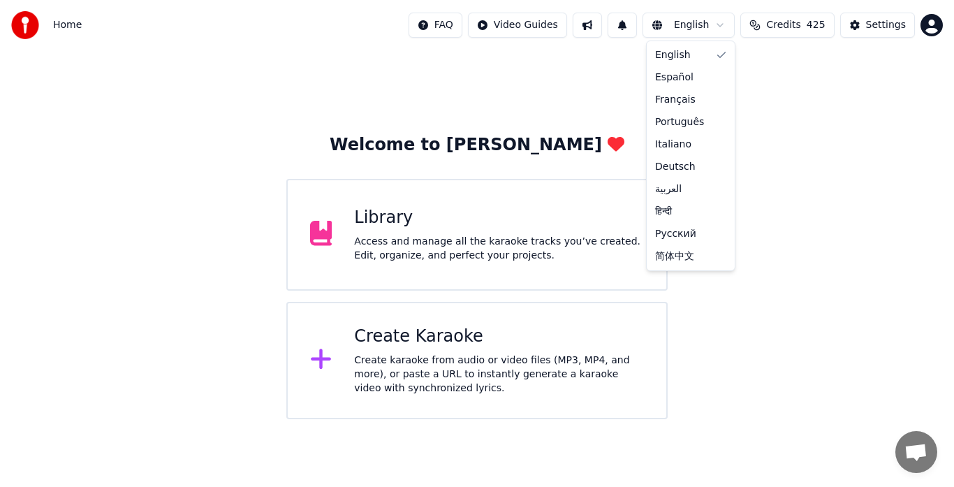
click at [886, 23] on html "Home FAQ Video Guides English Credits 425 Settings Welcome to Youka Library Acc…" at bounding box center [477, 209] width 954 height 419
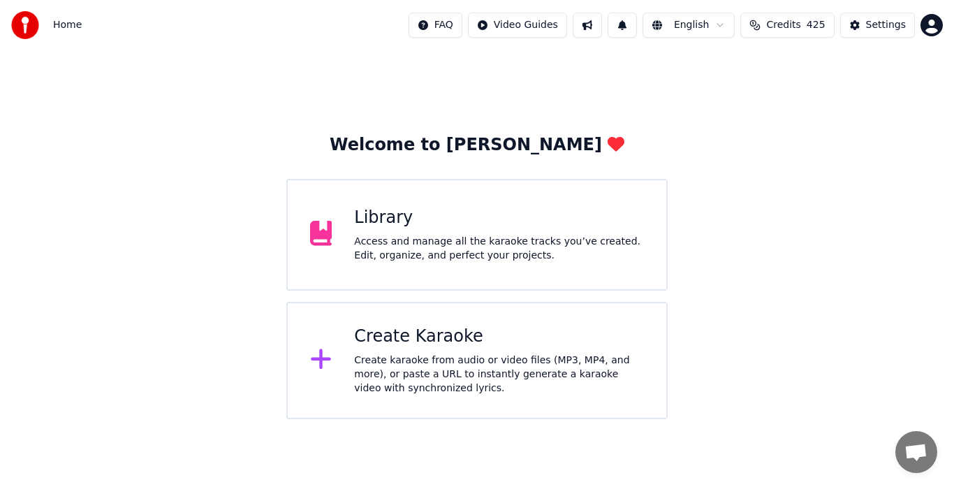
click at [886, 23] on div "Settings" at bounding box center [886, 25] width 40 height 14
